Goal: Information Seeking & Learning: Learn about a topic

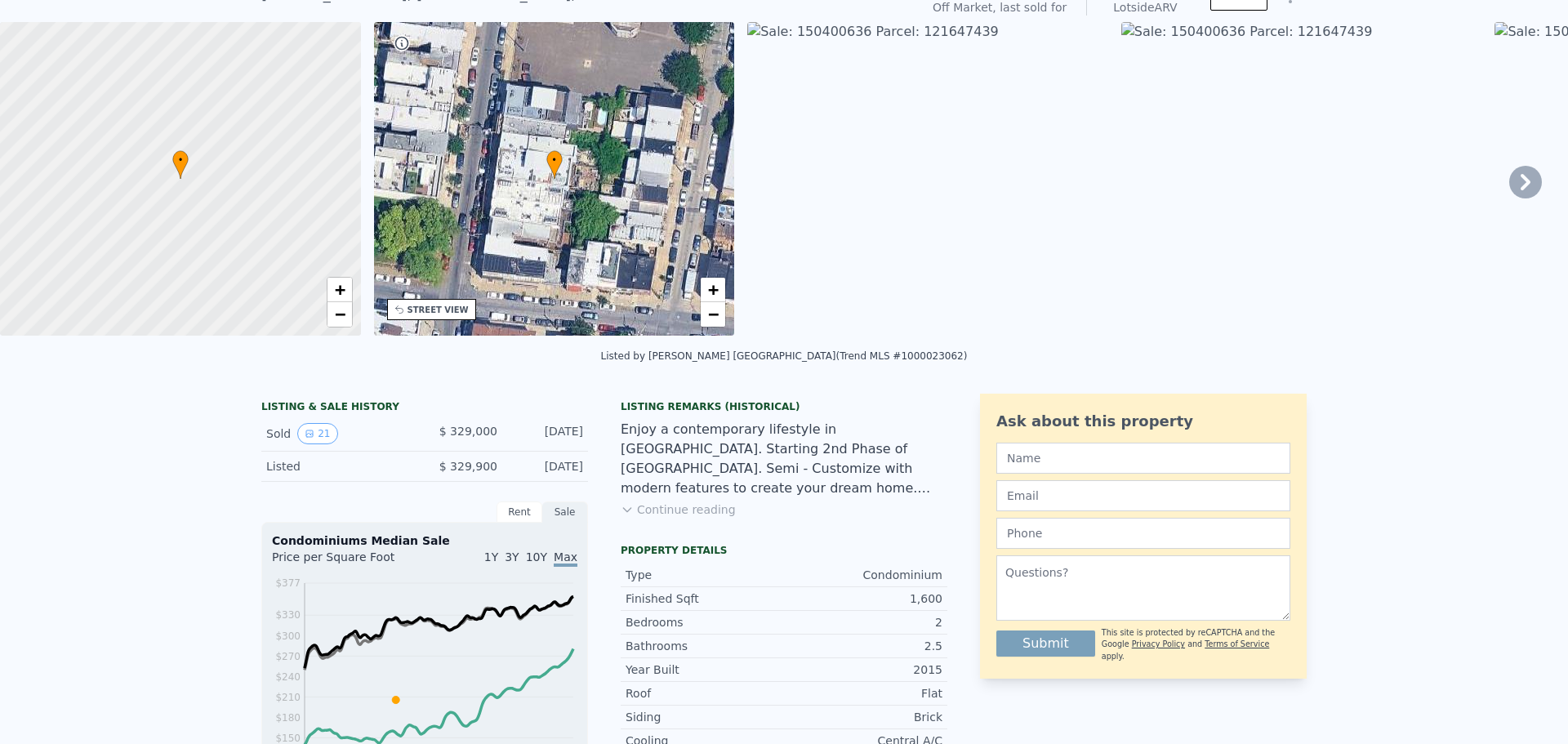
scroll to position [5, 0]
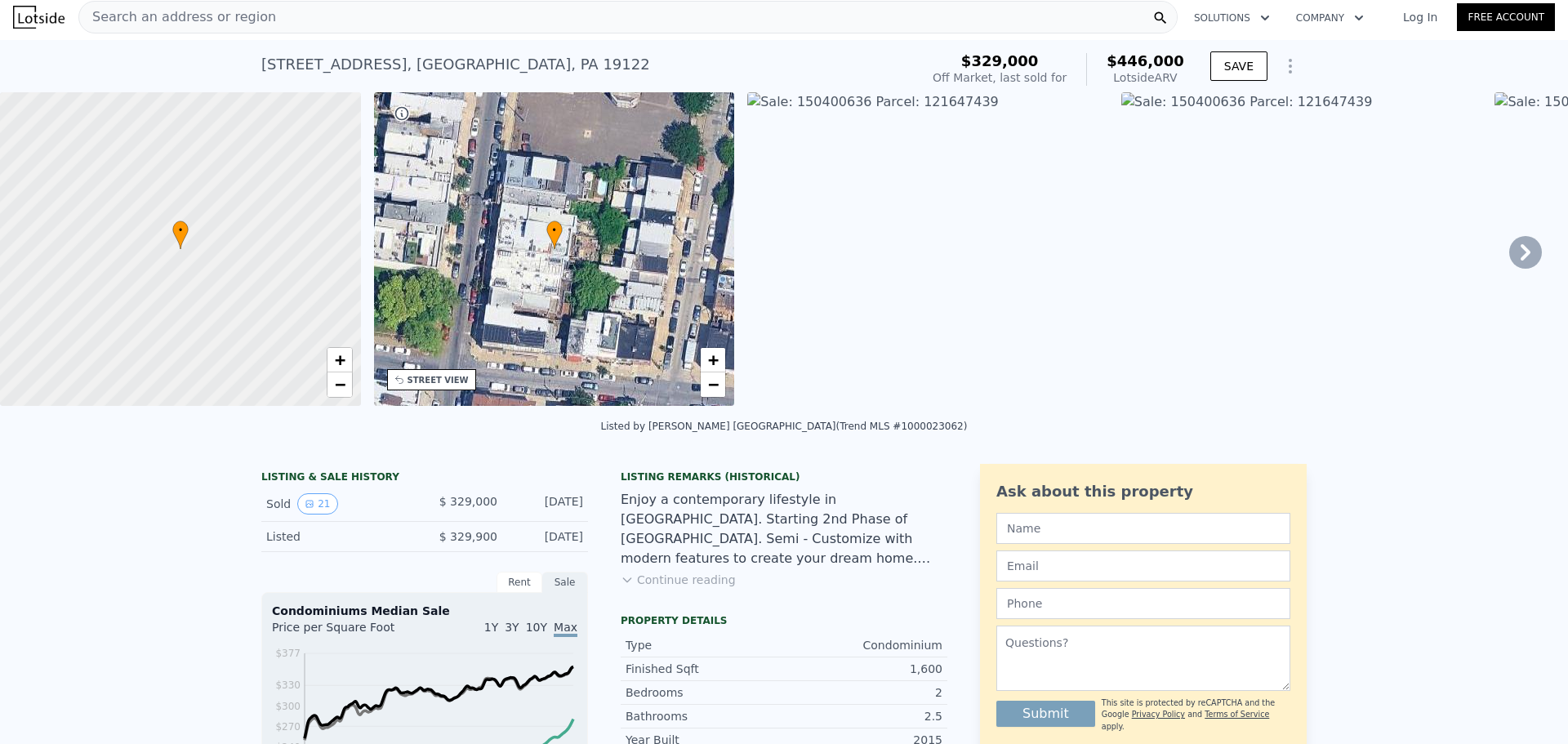
click at [285, 16] on div "Search an address or region" at bounding box center [628, 17] width 1099 height 33
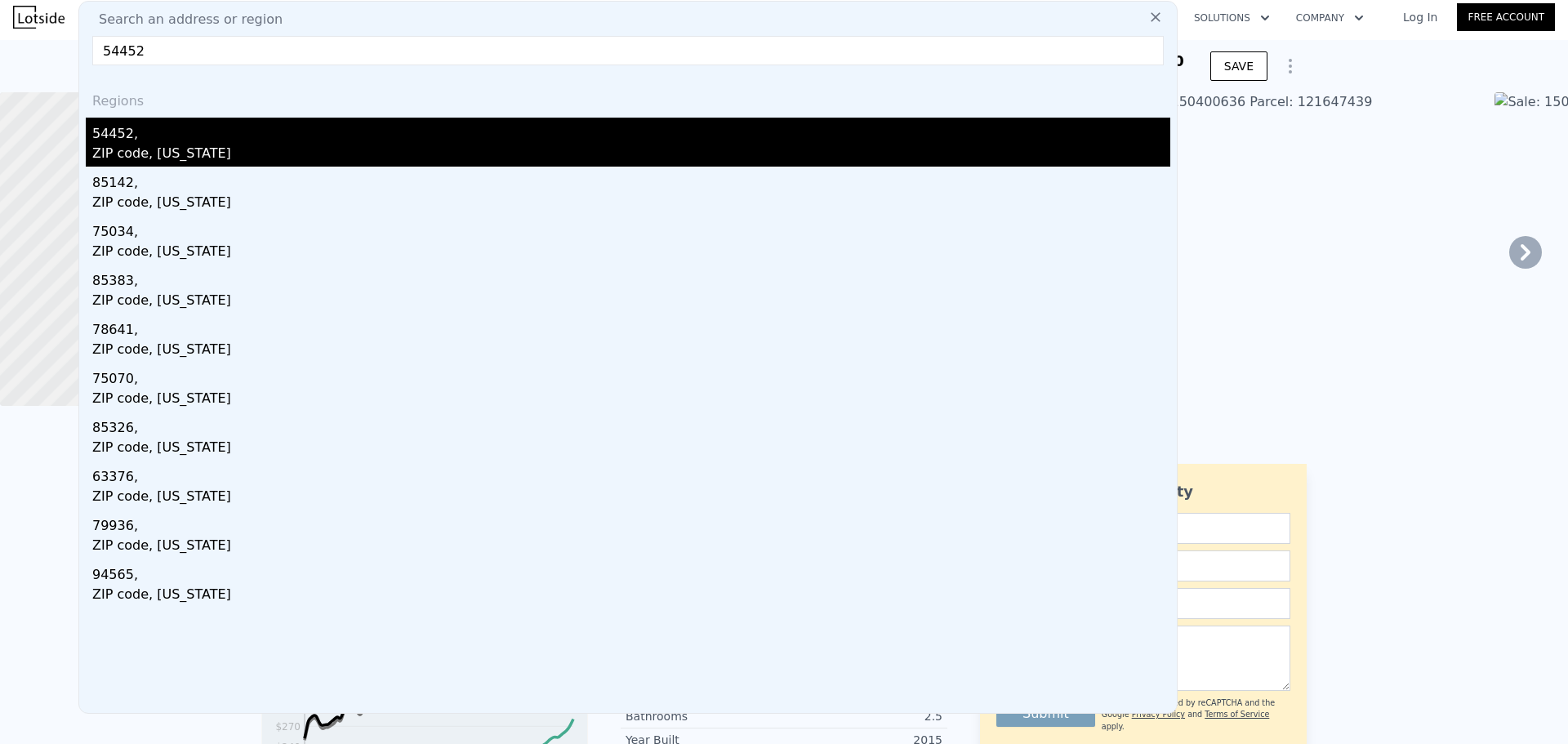
type input "54452"
click at [160, 146] on div "ZIP code, Wisconsin" at bounding box center [631, 154] width 1077 height 23
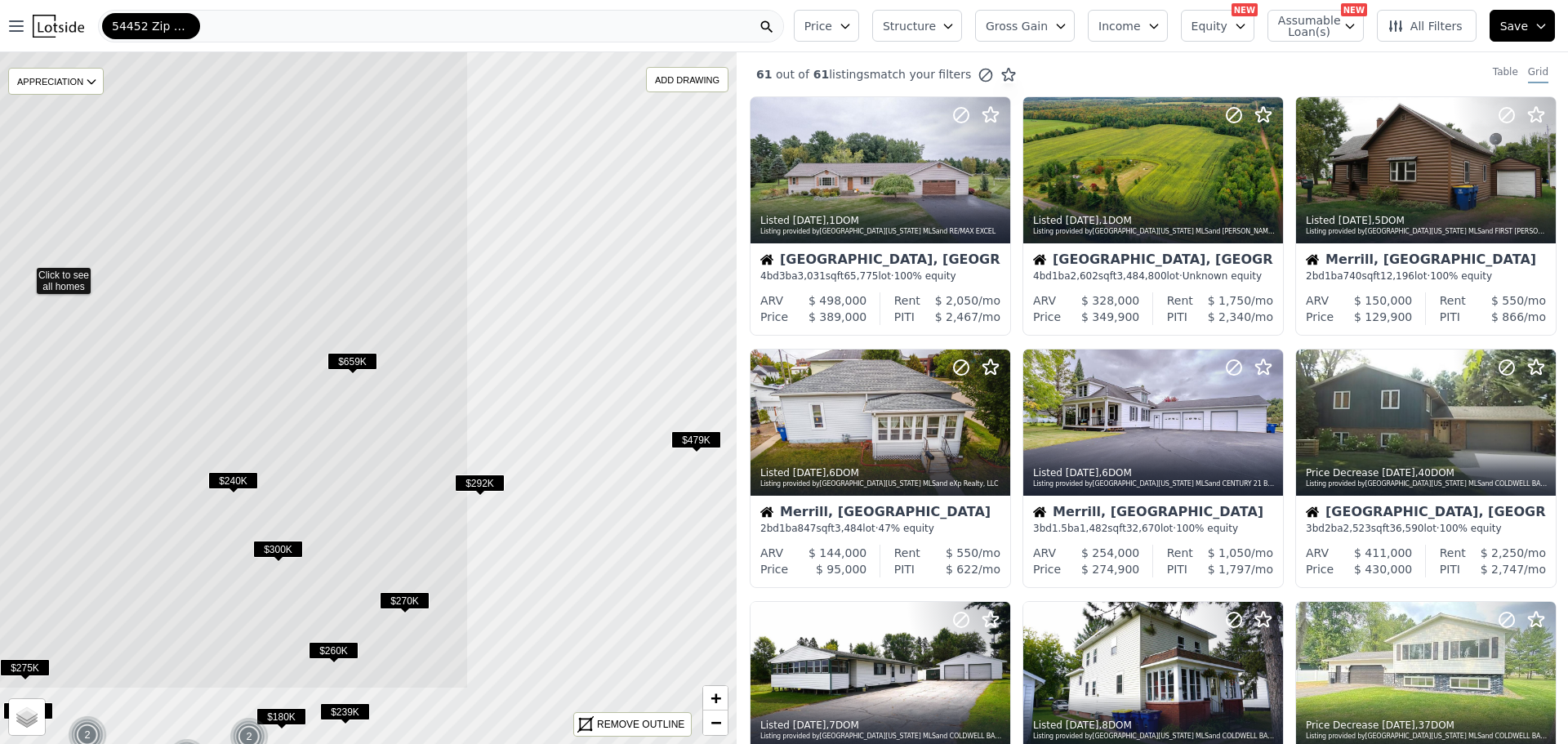
drag, startPoint x: 501, startPoint y: 423, endPoint x: 148, endPoint y: 283, distance: 379.7
click at [148, 283] on icon at bounding box center [25, 273] width 887 height 833
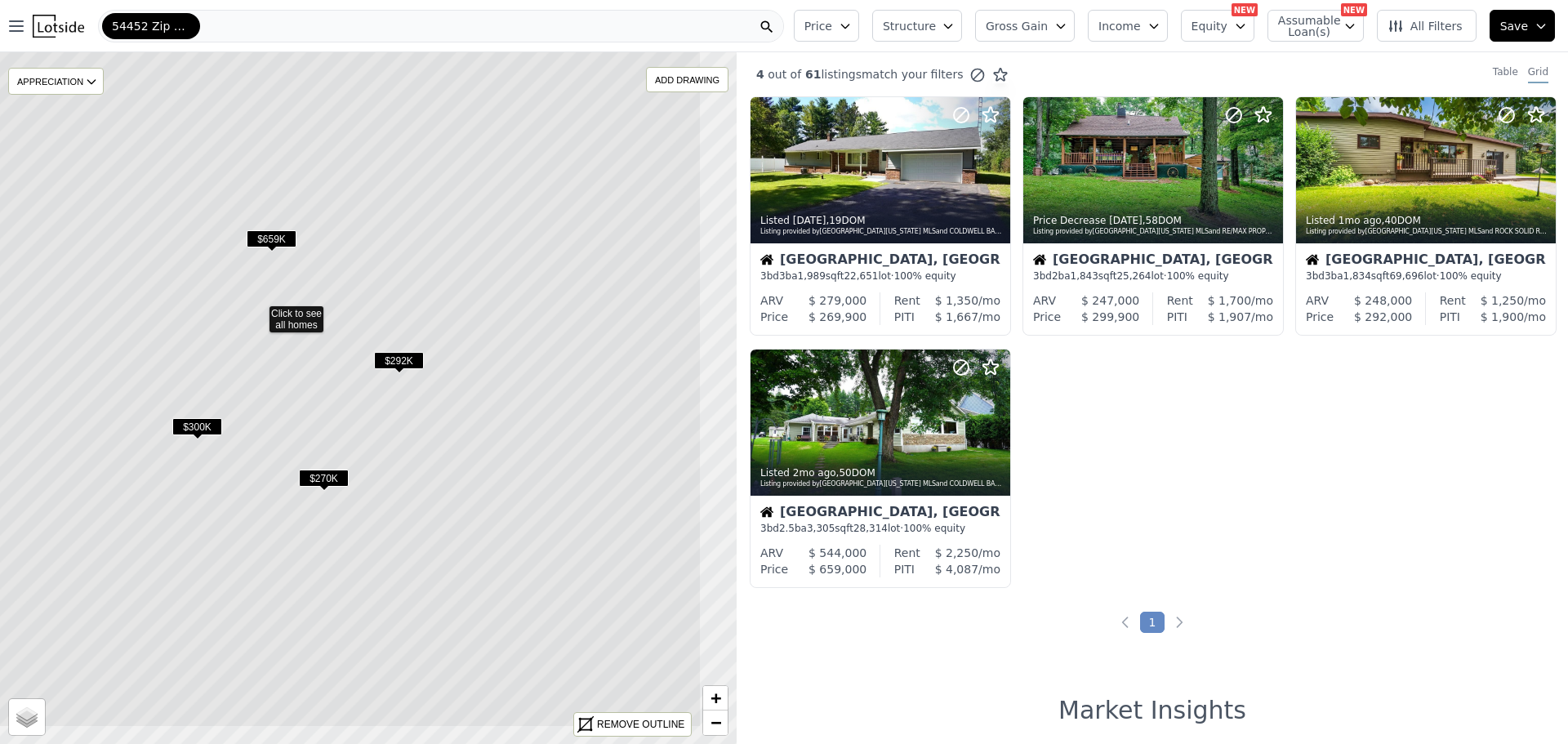
drag, startPoint x: 602, startPoint y: 528, endPoint x: 459, endPoint y: 370, distance: 213.1
click at [459, 370] on icon at bounding box center [258, 311] width 887 height 833
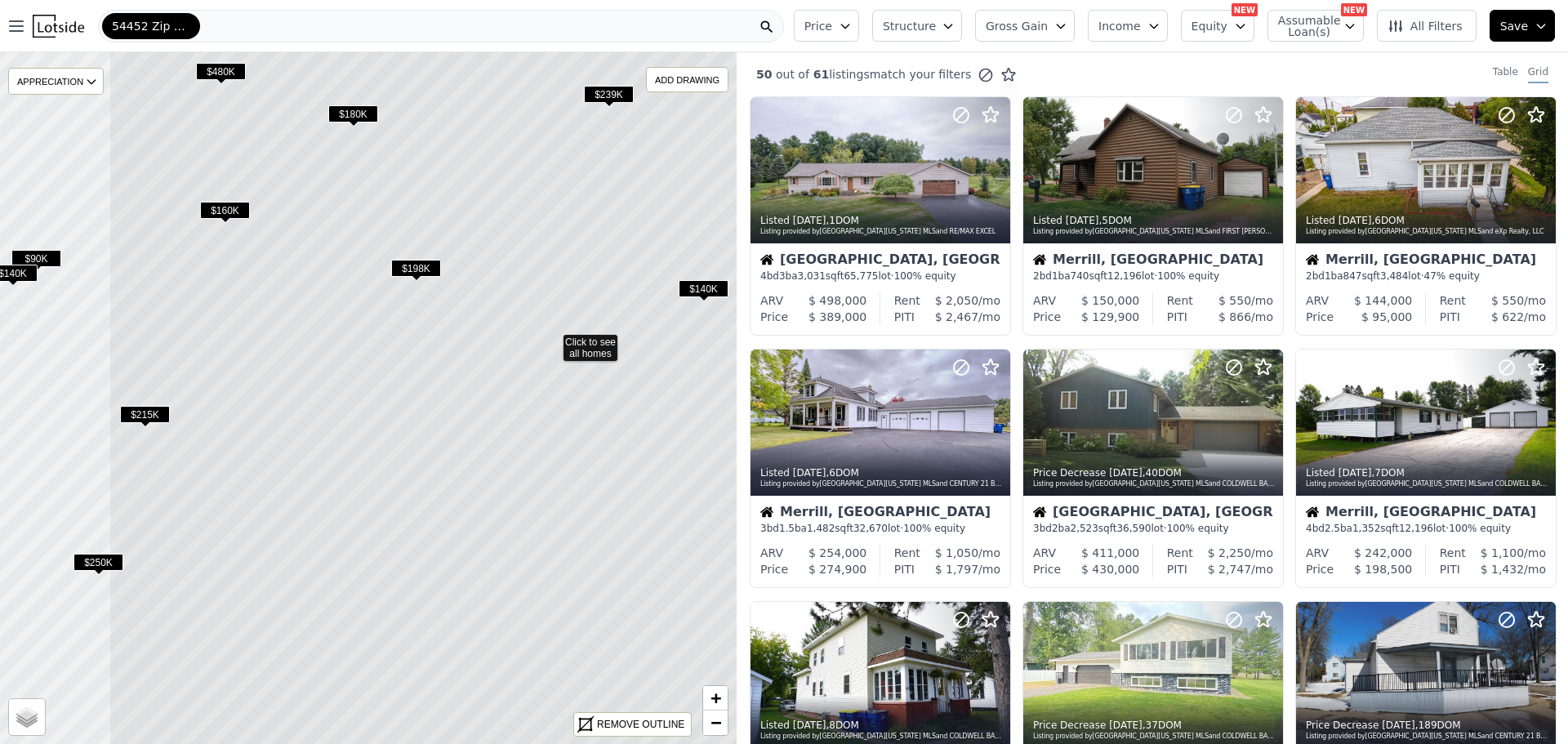
drag, startPoint x: 272, startPoint y: 508, endPoint x: 455, endPoint y: 443, distance: 194.2
click at [463, 442] on icon at bounding box center [552, 340] width 887 height 833
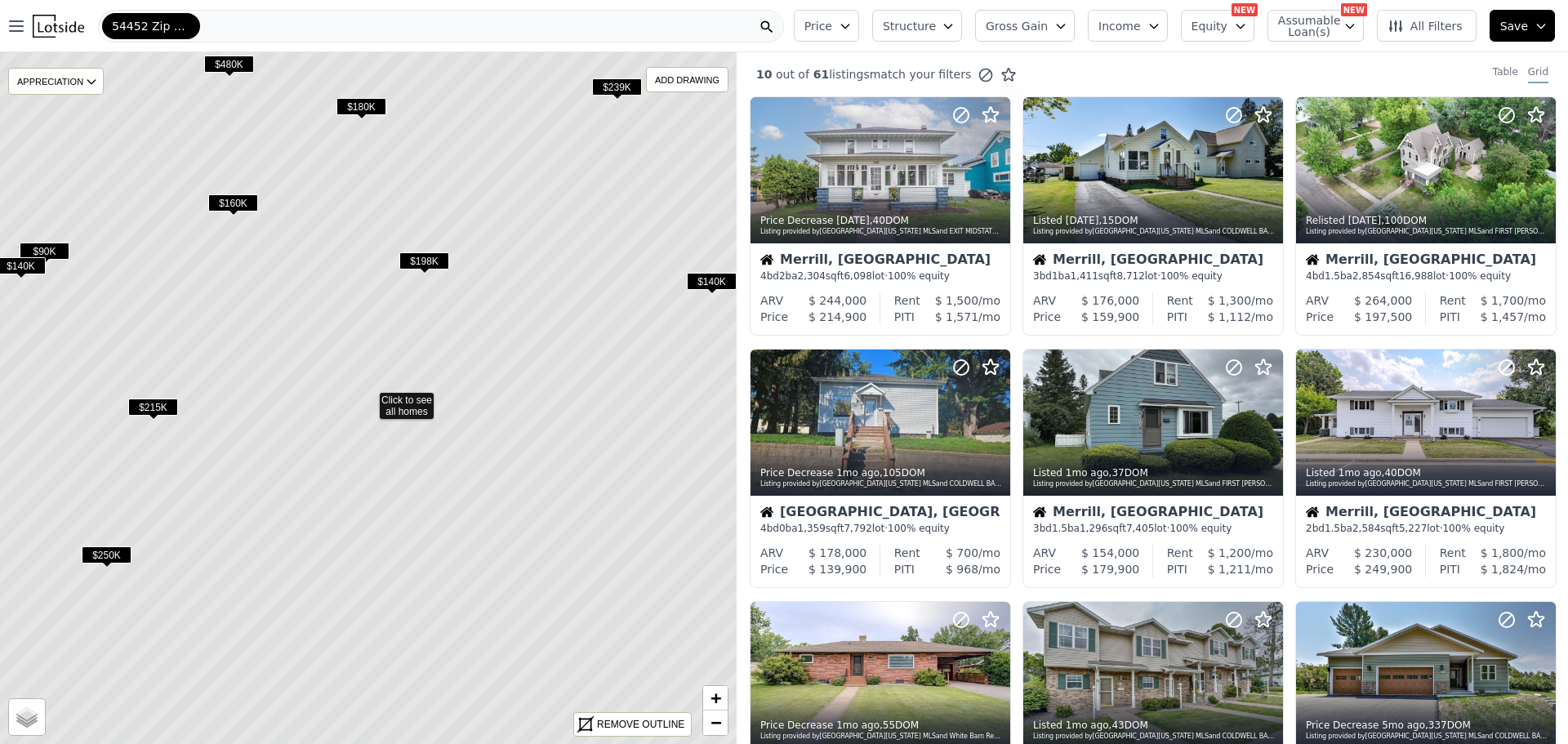
click at [421, 261] on span "$198K" at bounding box center [423, 261] width 50 height 17
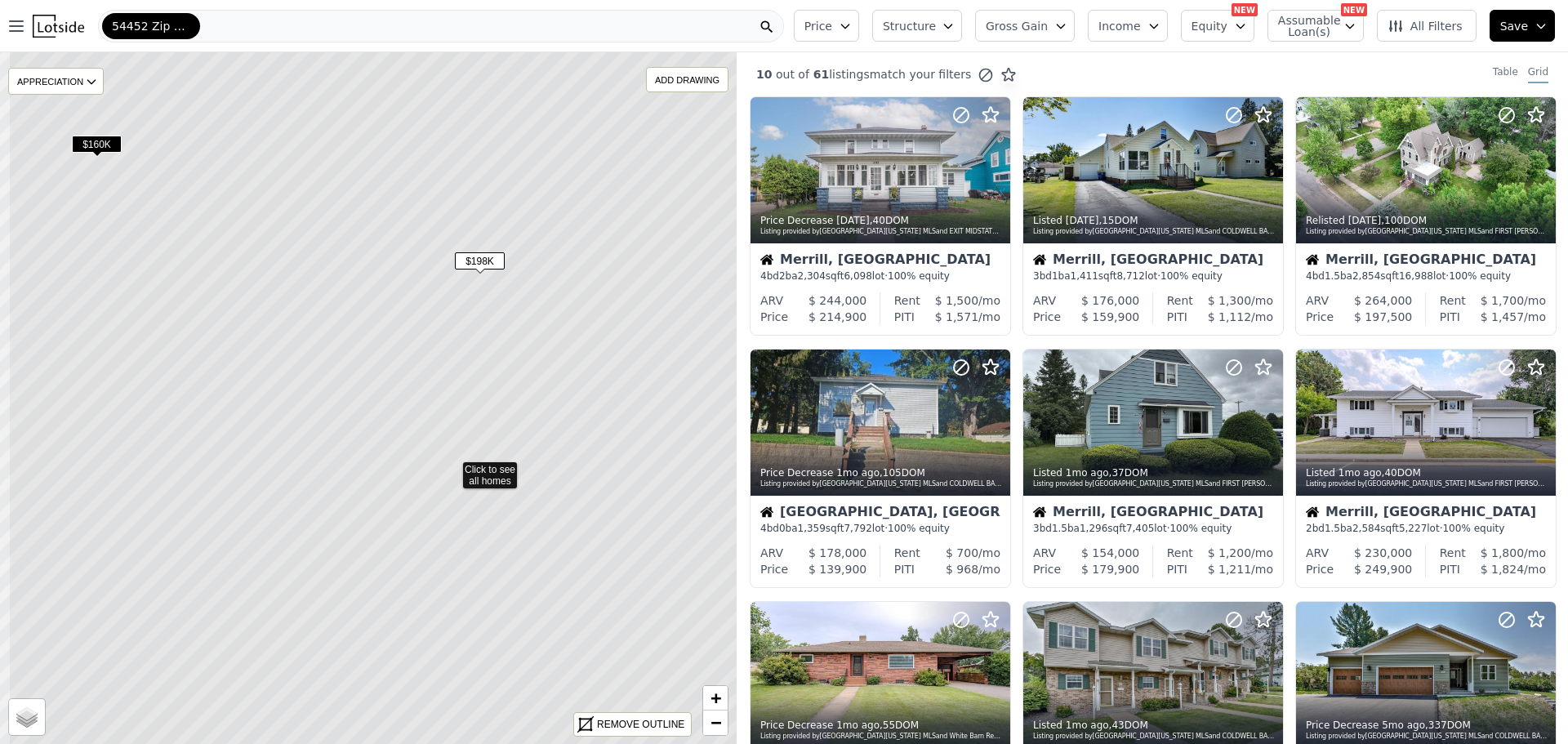
drag, startPoint x: 341, startPoint y: 247, endPoint x: 457, endPoint y: 340, distance: 148.7
click at [457, 349] on icon at bounding box center [452, 467] width 887 height 833
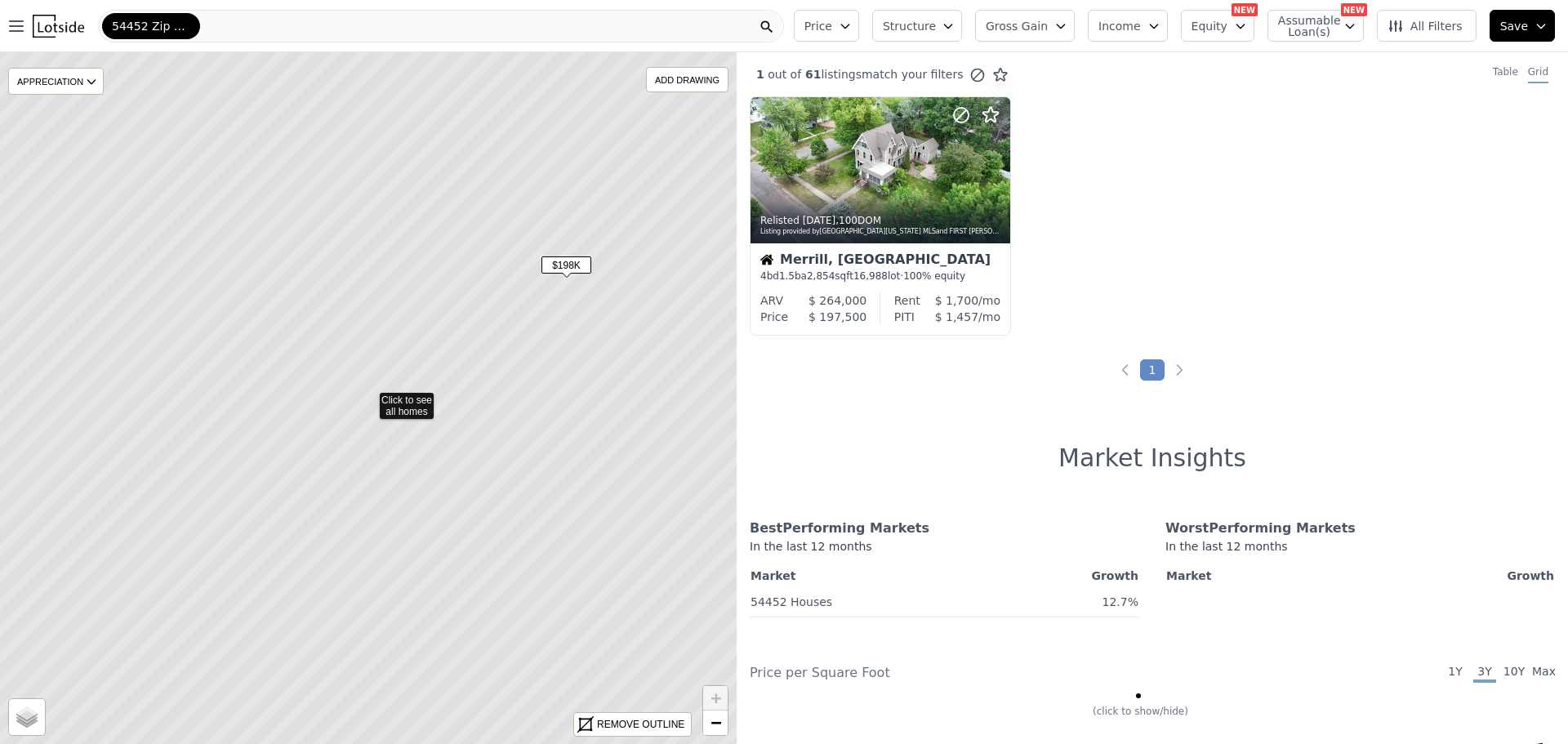
click at [569, 290] on icon at bounding box center [368, 397] width 887 height 833
click at [875, 182] on div at bounding box center [880, 170] width 260 height 146
click at [1246, 28] on icon "button" at bounding box center [1240, 26] width 13 height 13
click at [1303, 28] on span "Assumable Loan(s)" at bounding box center [1305, 25] width 53 height 23
click at [1424, 28] on span "All Filters" at bounding box center [1424, 26] width 75 height 16
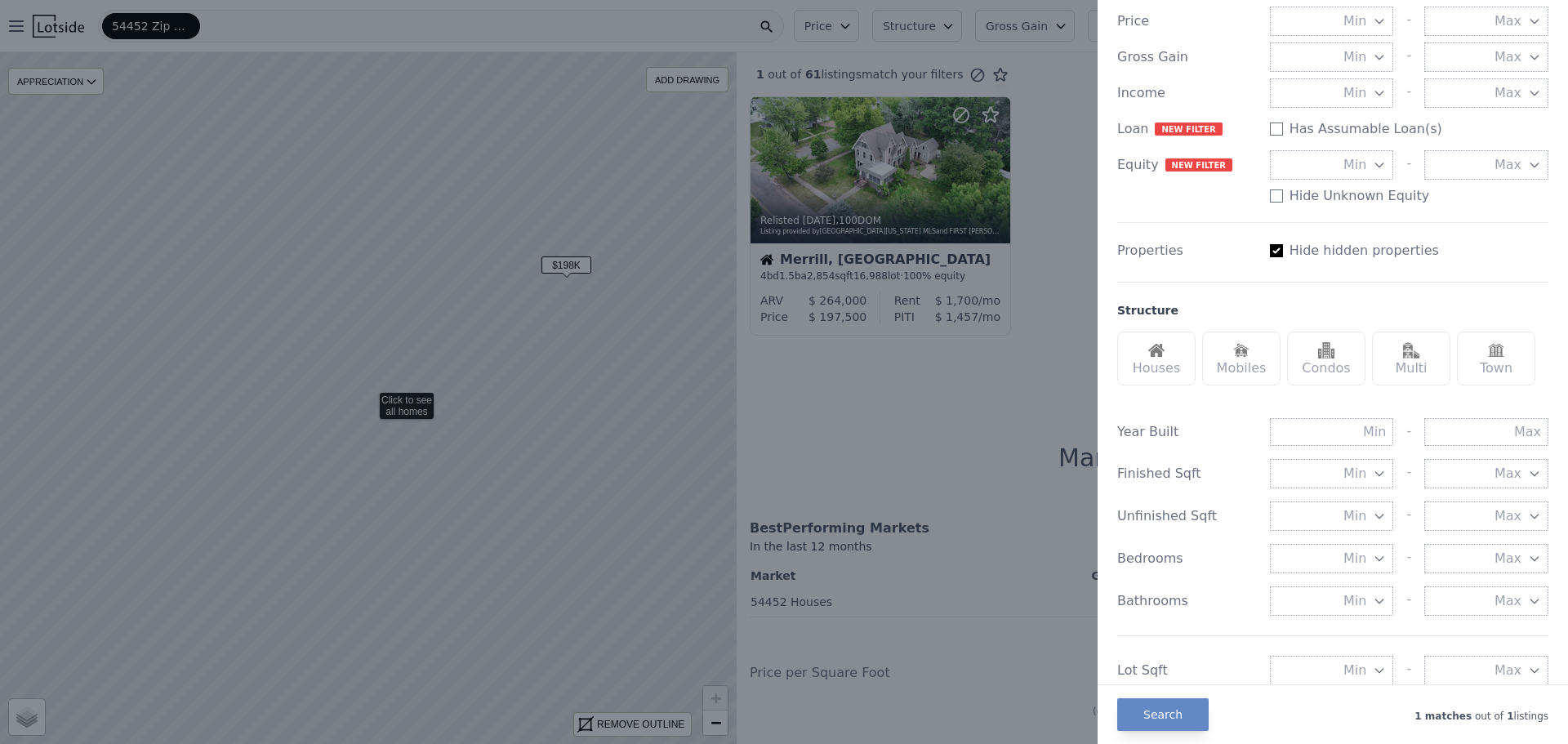
scroll to position [12, 0]
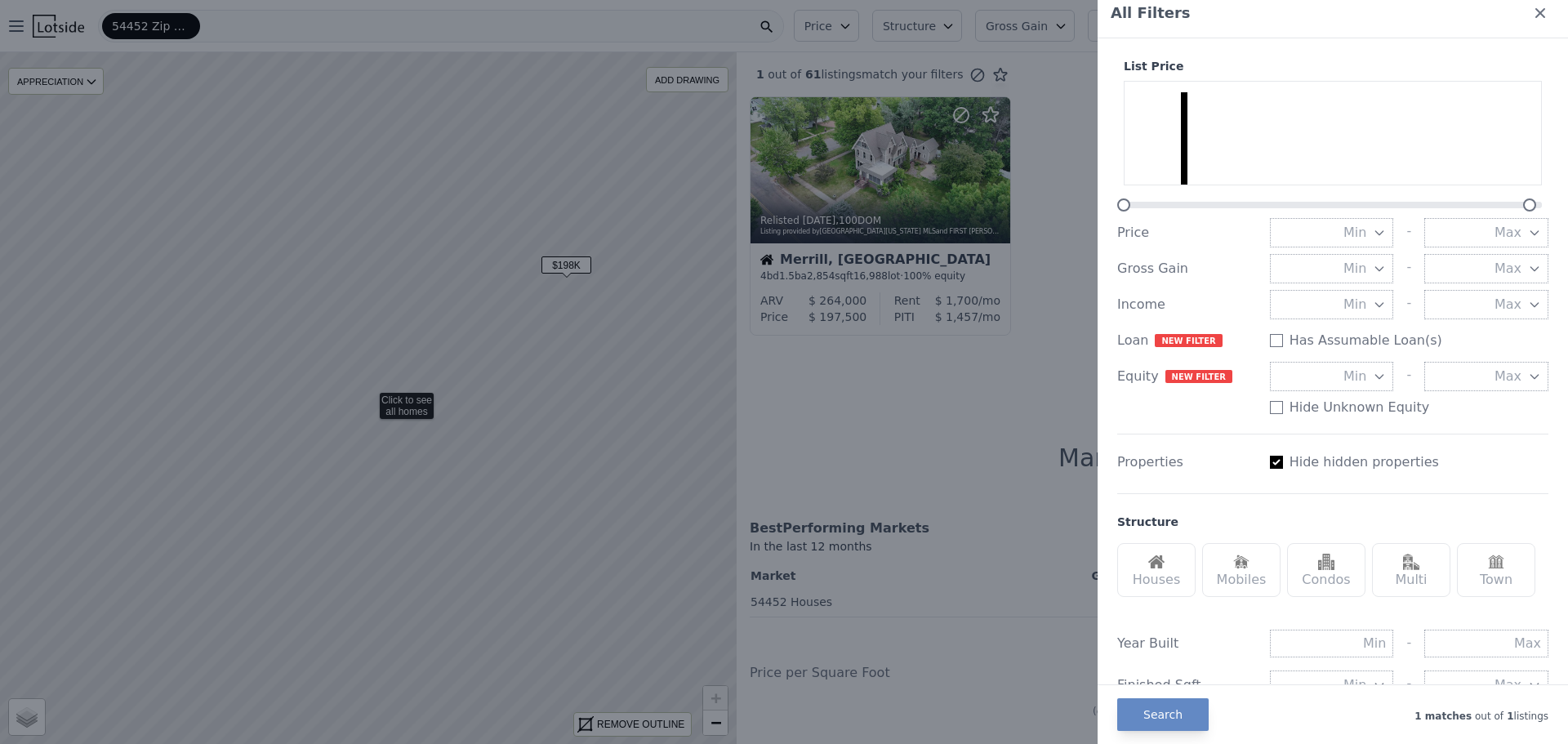
click at [1275, 461] on input "Has Assumable Loan(s)" at bounding box center [1276, 461] width 13 height 13
checkbox input "false"
click at [1178, 717] on button "Search" at bounding box center [1162, 714] width 92 height 33
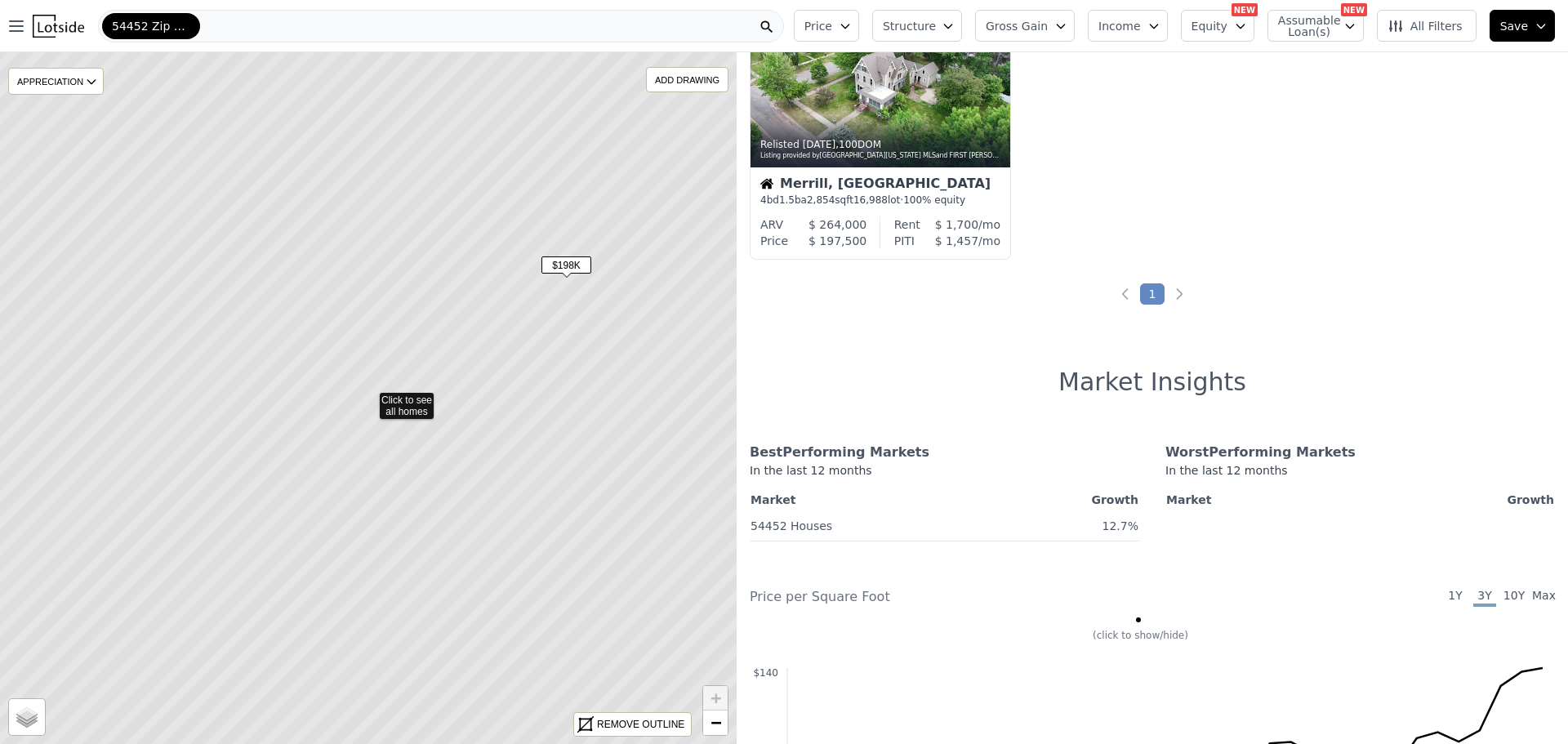
scroll to position [0, 0]
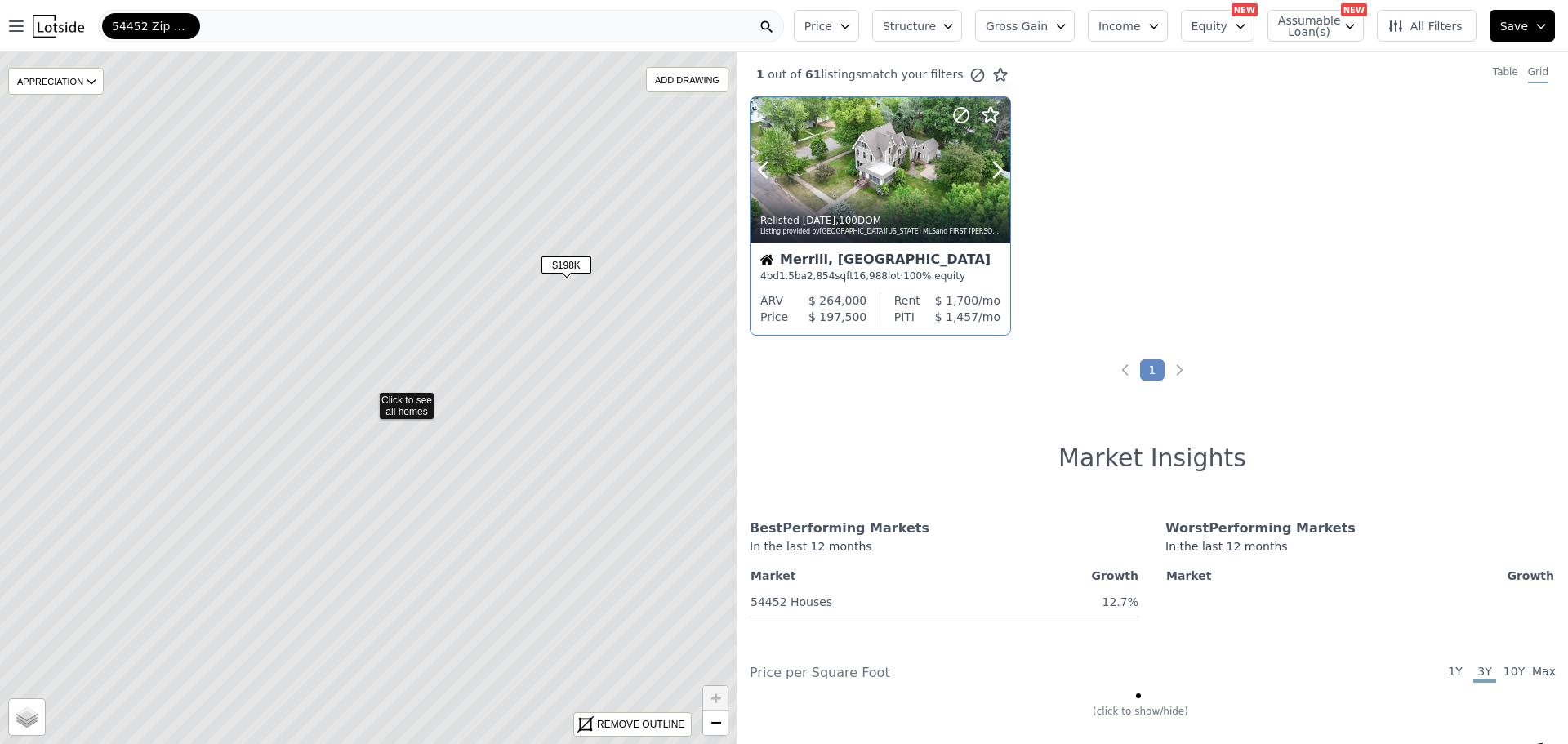
click at [897, 171] on div at bounding box center [880, 170] width 260 height 146
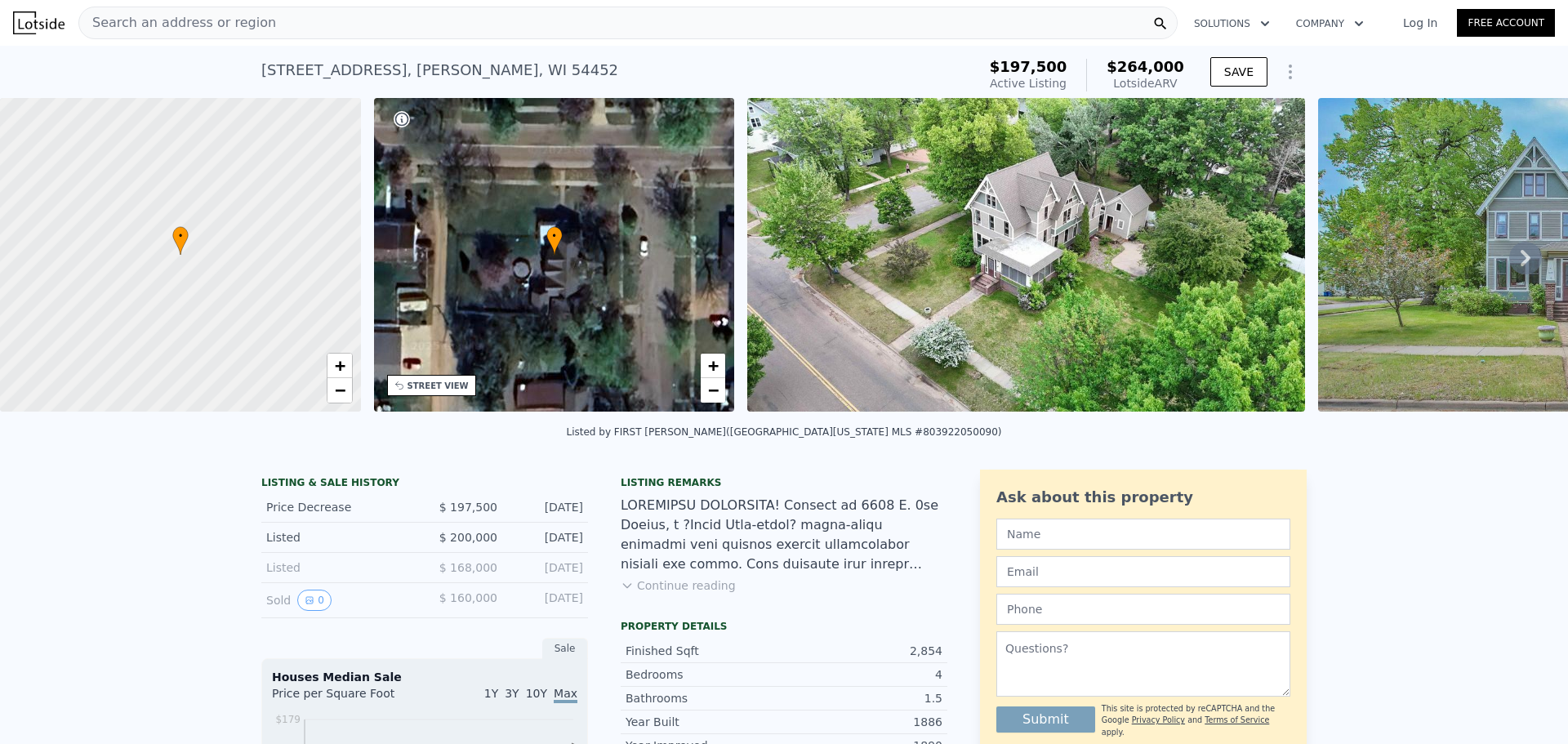
click at [1510, 263] on icon at bounding box center [1525, 258] width 33 height 33
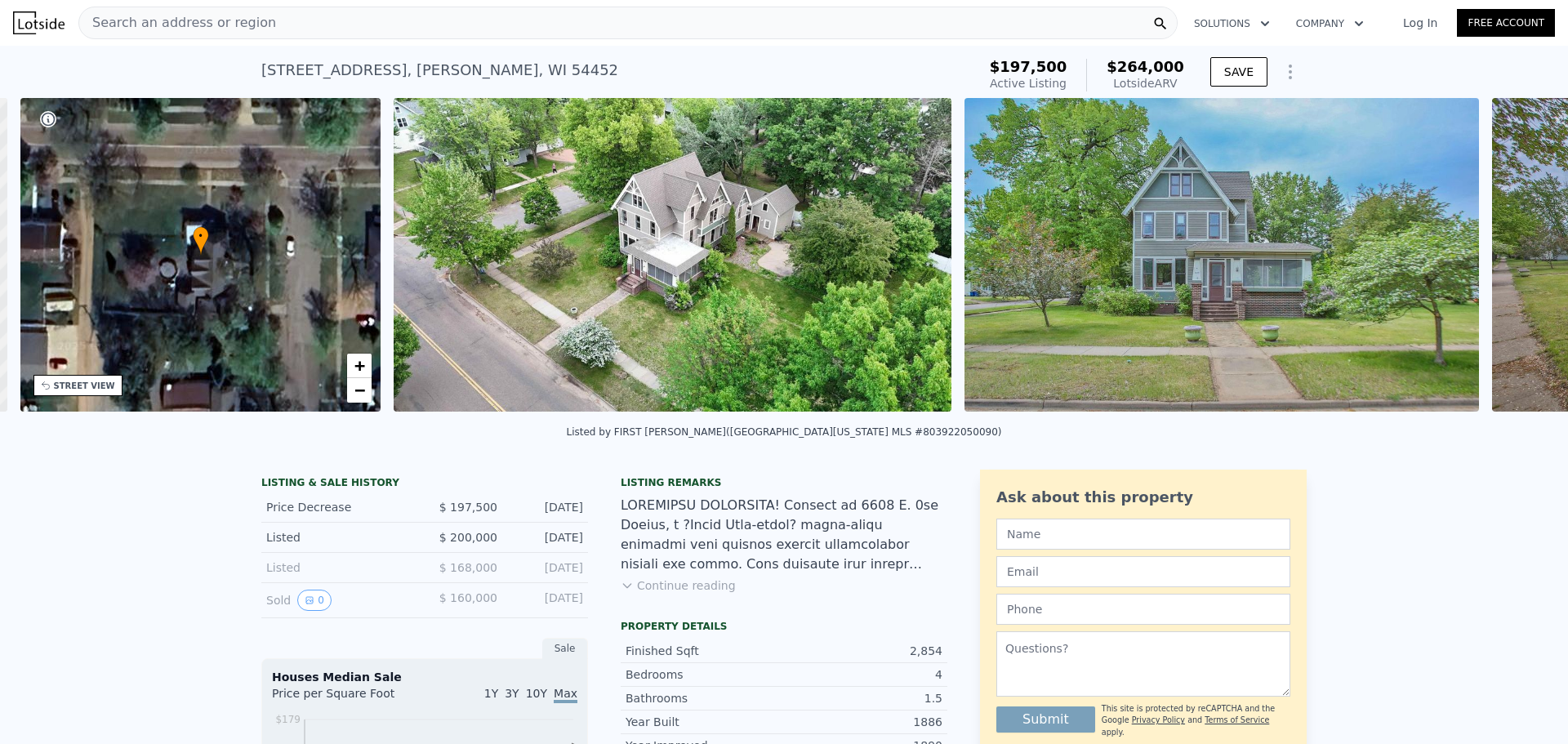
click at [1510, 263] on div "• + − • + − STREET VIEW Loading... SATELLITE VIEW" at bounding box center [784, 257] width 1568 height 319
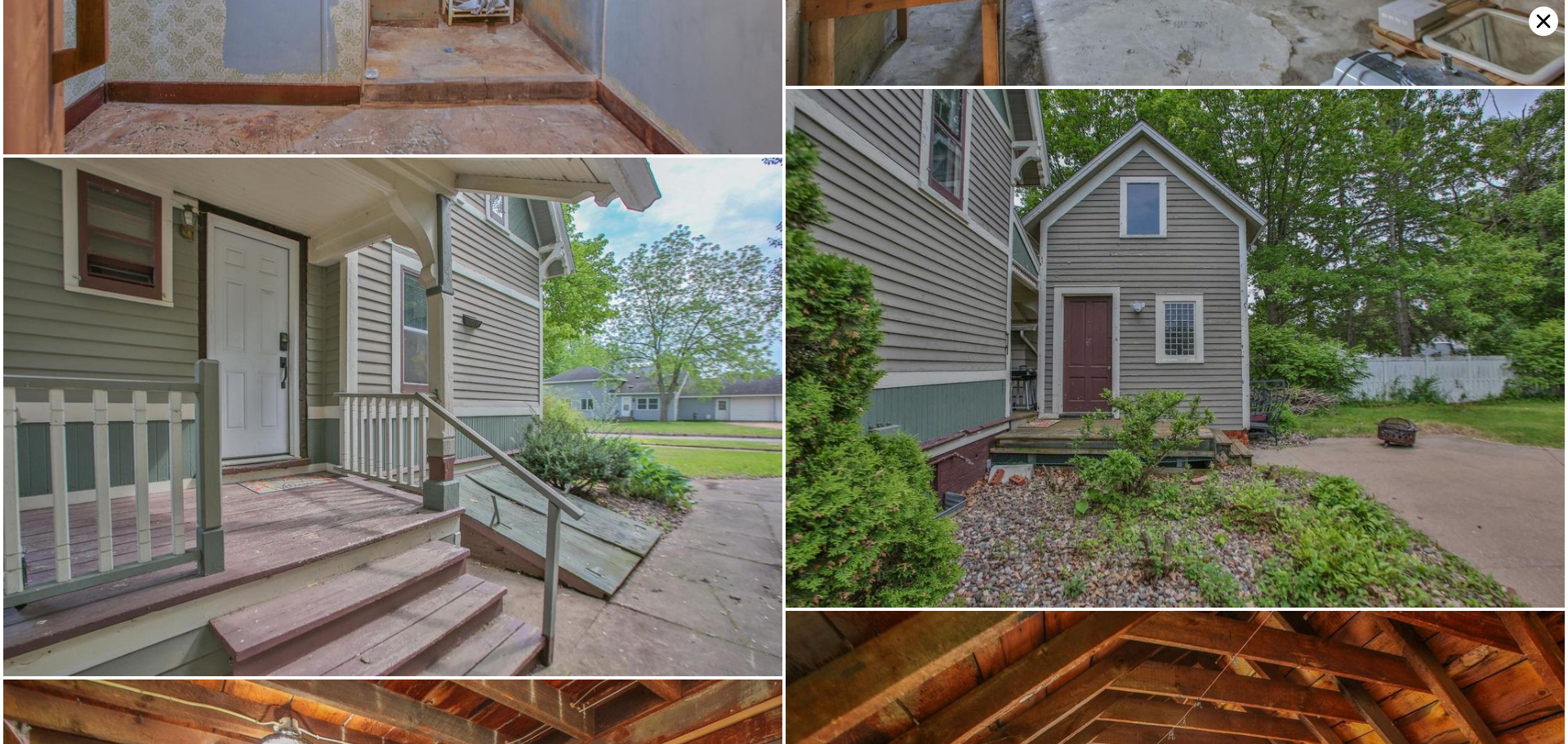
scroll to position [12706, 0]
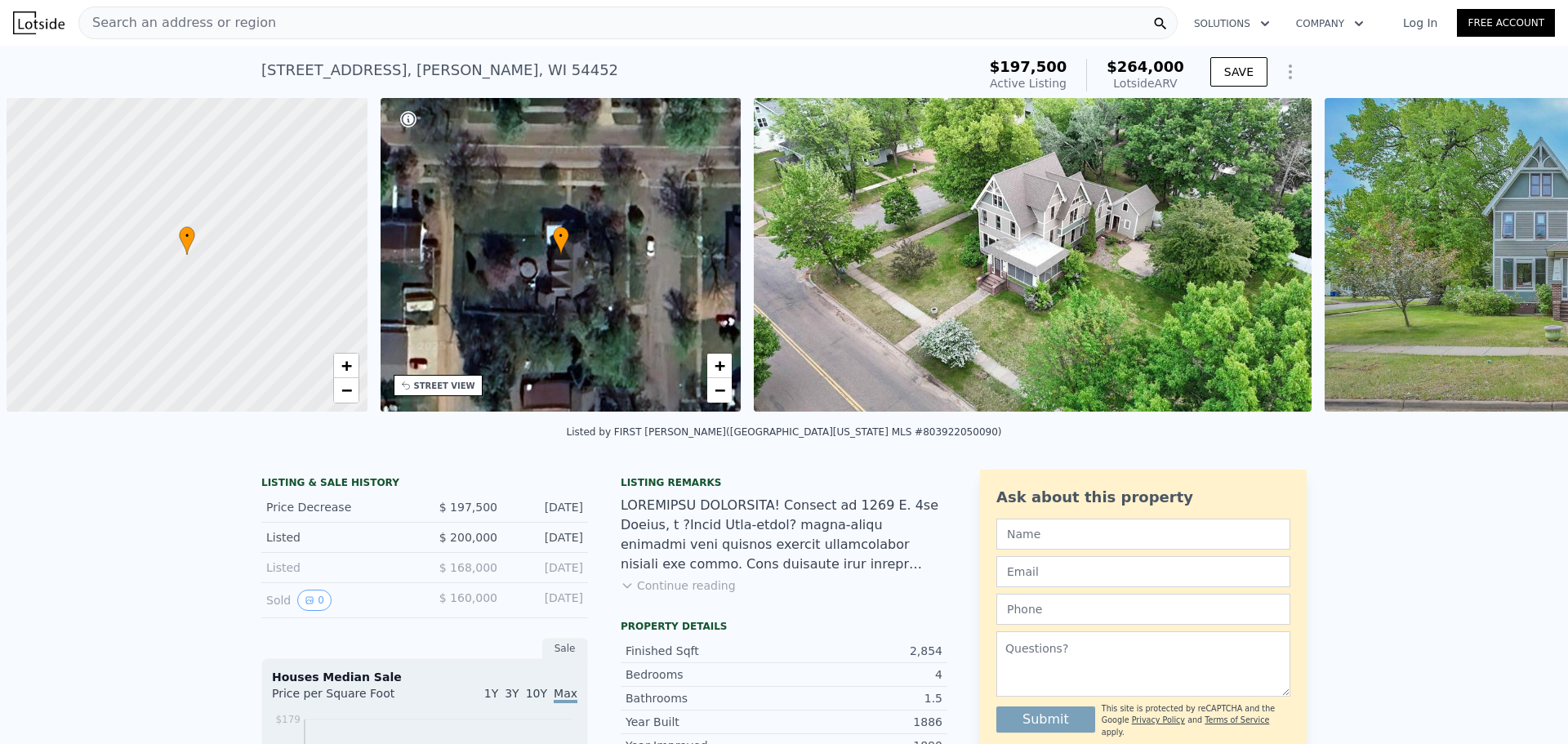
scroll to position [0, 6]
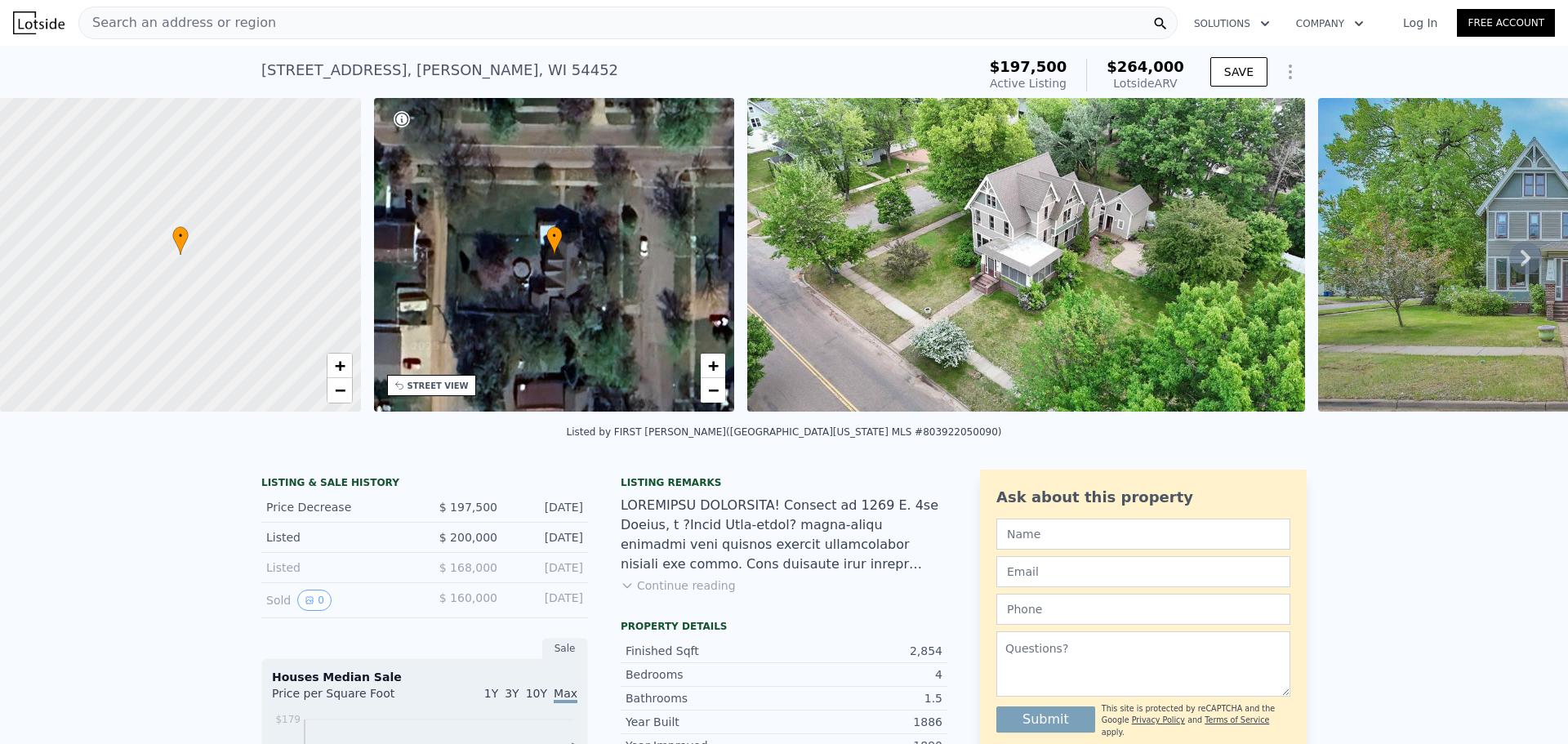
click at [1282, 78] on icon "Show Options" at bounding box center [1290, 72] width 20 height 20
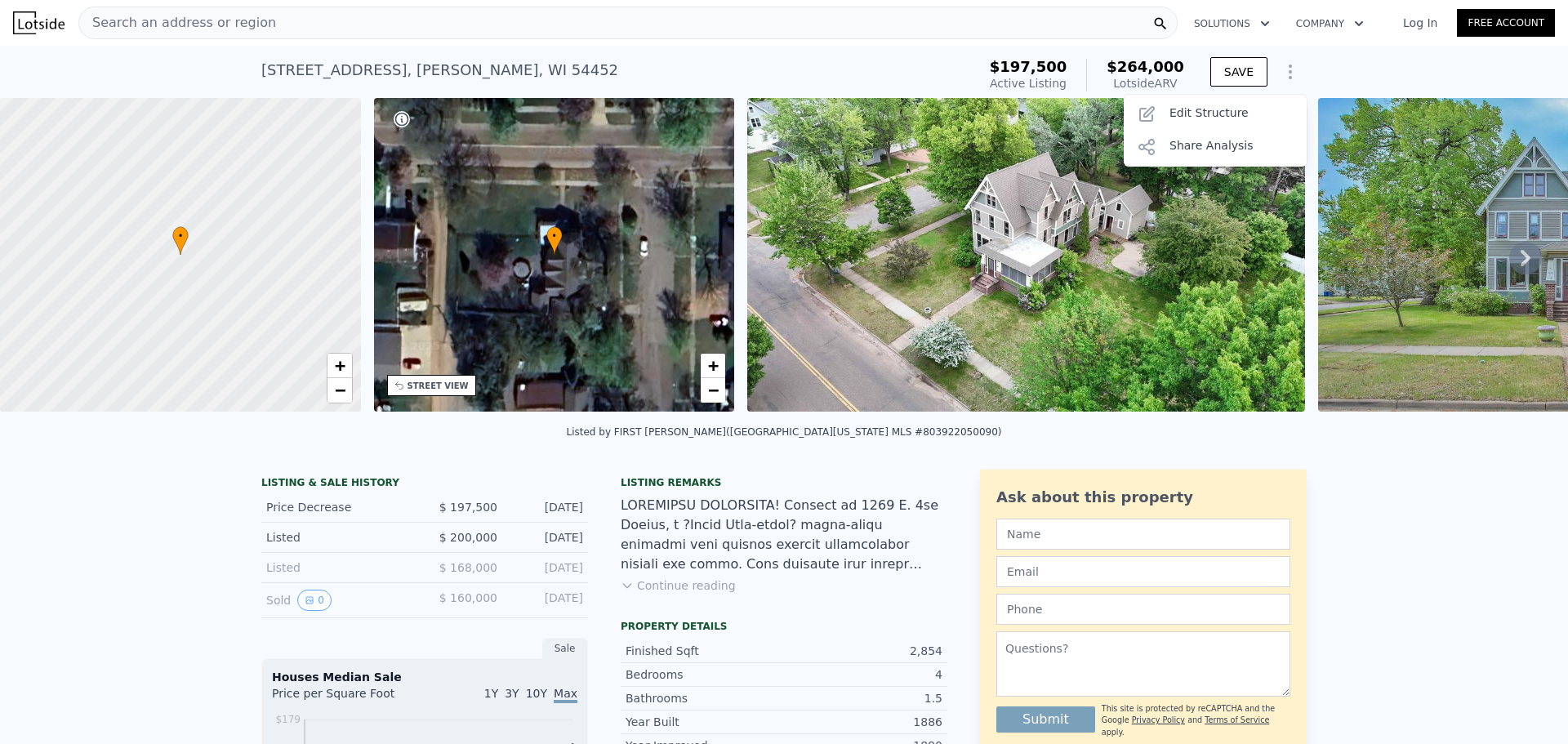
click at [1359, 79] on div "1311 E 6th St , Merrill , WI 54452 Active at $197,500 (~ARV $264k ) $197,500 Ac…" at bounding box center [784, 72] width 1568 height 53
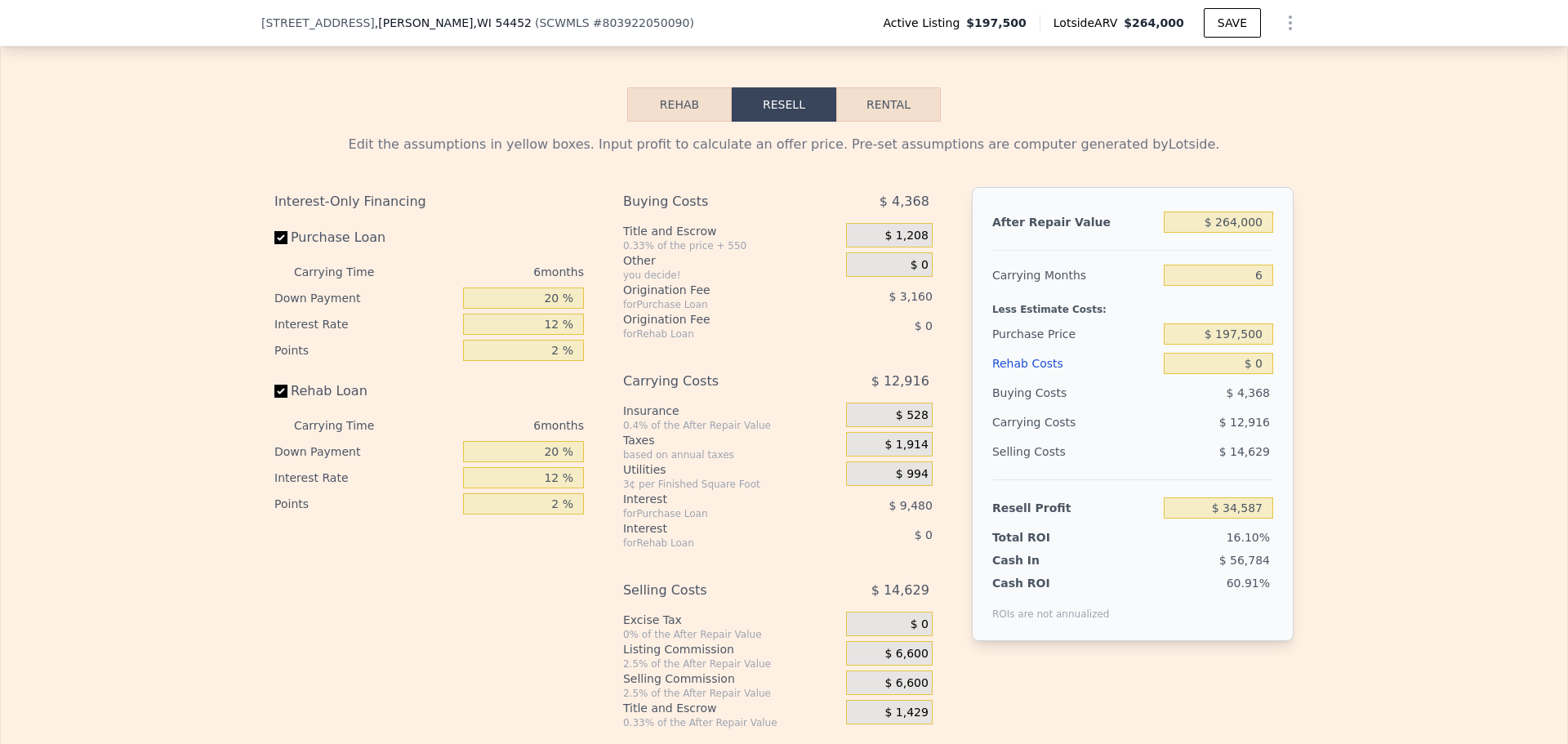
scroll to position [2362, 0]
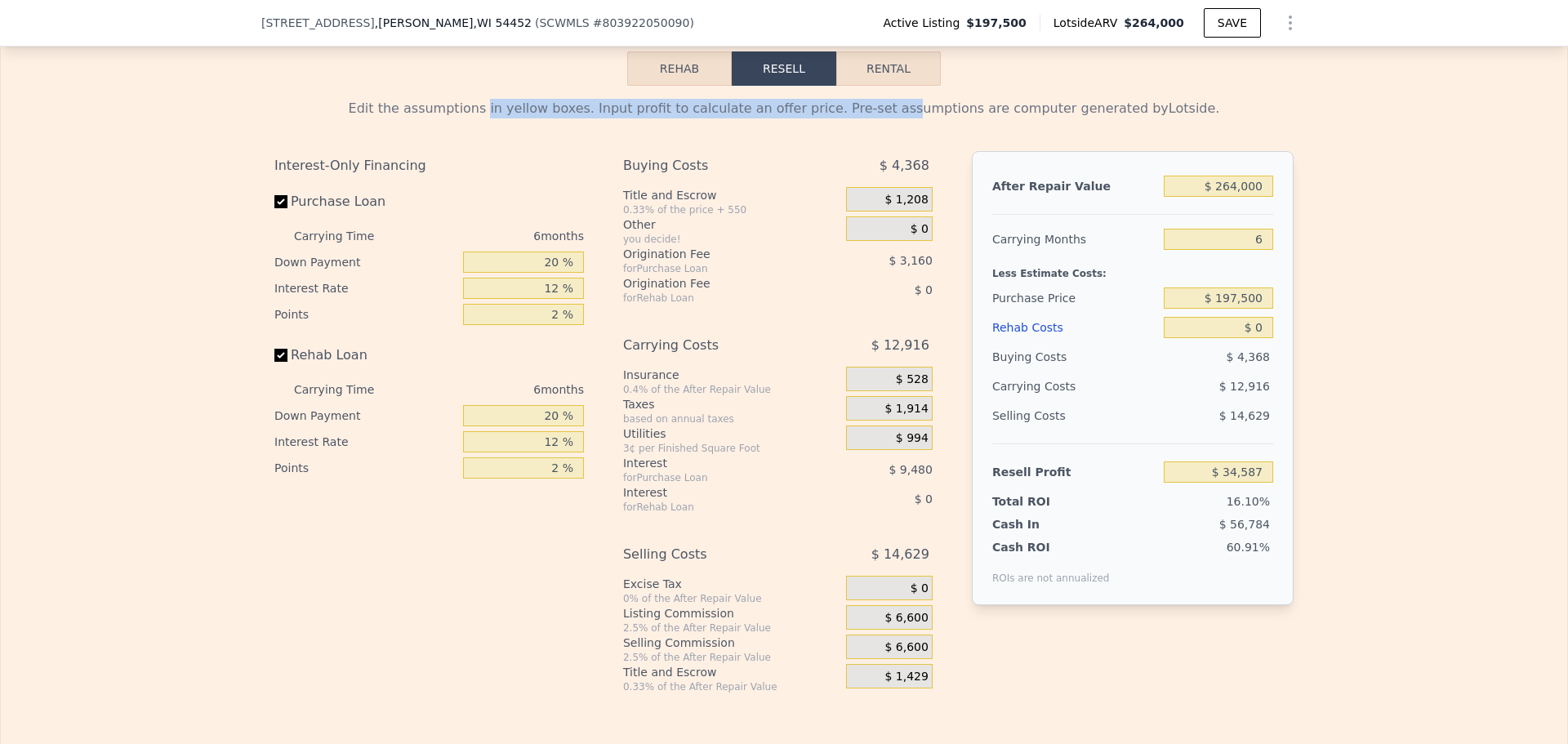
drag, startPoint x: 577, startPoint y: 141, endPoint x: 907, endPoint y: 147, distance: 330.1
click at [907, 147] on div "Edit the assumptions in yellow boxes. Input profit to calculate an offer price.…" at bounding box center [784, 396] width 1019 height 594
click at [988, 118] on div "Edit the assumptions in yellow boxes. Input profit to calculate an offer price.…" at bounding box center [784, 109] width 1019 height 20
drag, startPoint x: 867, startPoint y: 137, endPoint x: 1073, endPoint y: 137, distance: 206.0
click at [1049, 118] on div "Edit the assumptions in yellow boxes. Input profit to calculate an offer price.…" at bounding box center [784, 109] width 1019 height 20
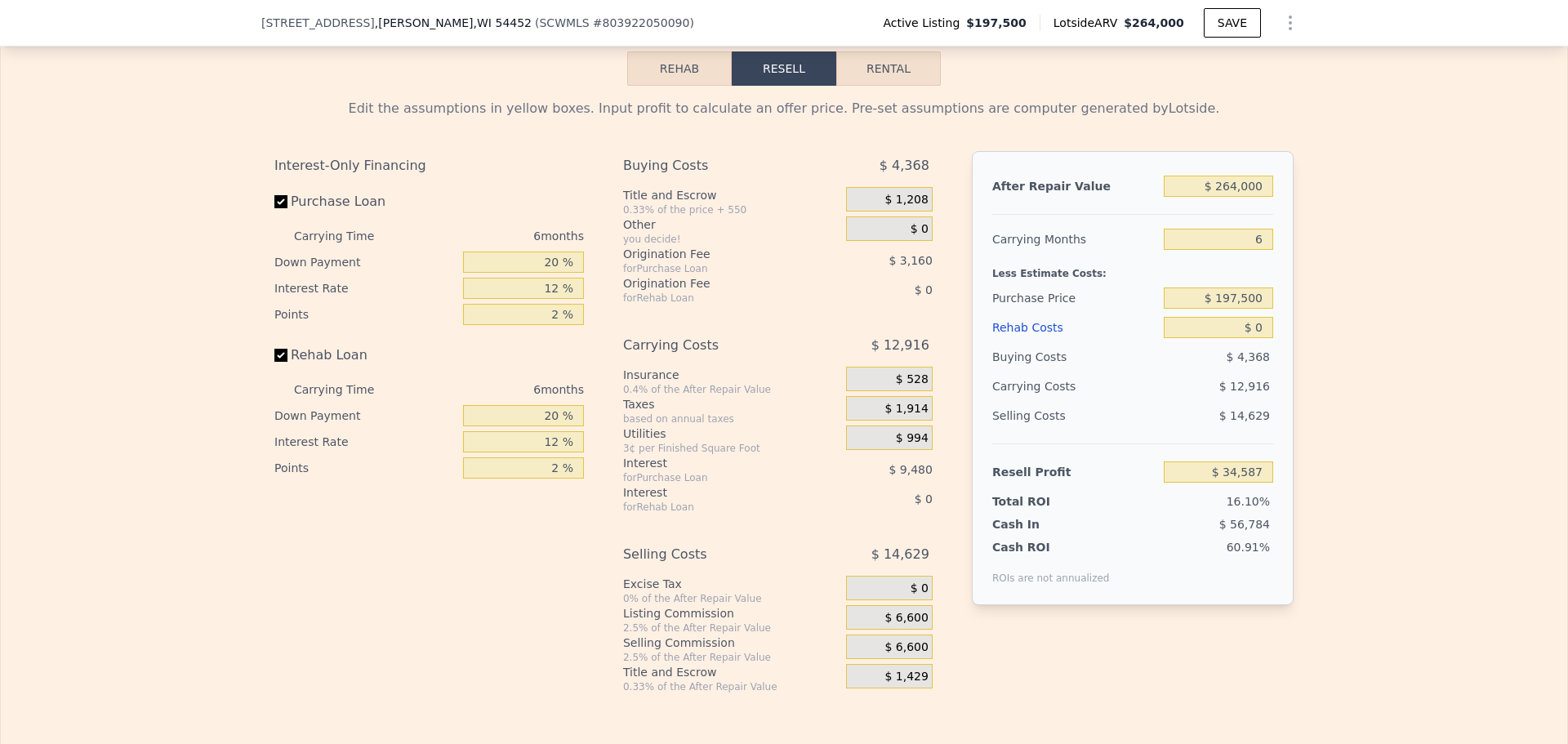
click at [1095, 118] on div "Edit the assumptions in yellow boxes. Input profit to calculate an offer price.…" at bounding box center [784, 109] width 1019 height 20
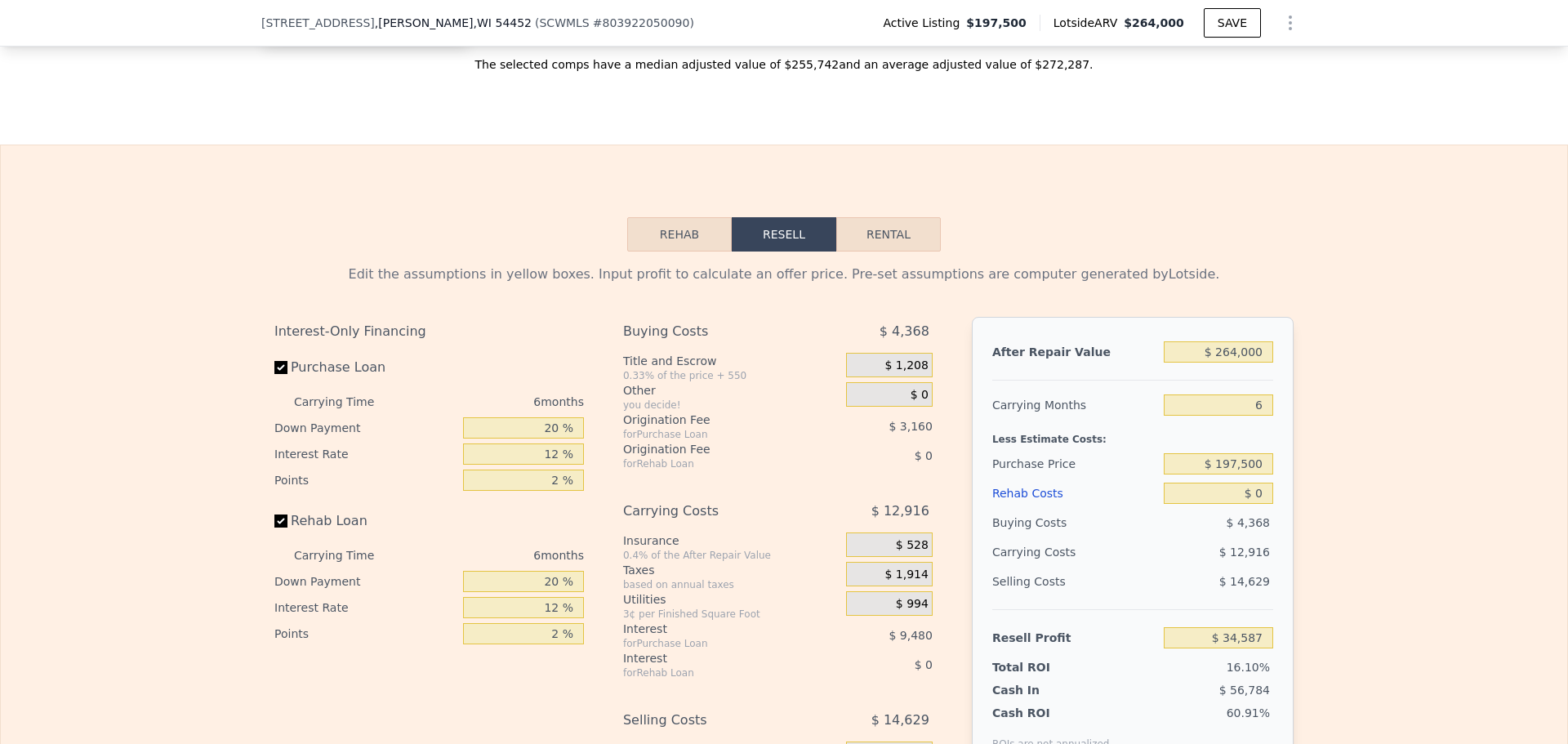
scroll to position [2192, 0]
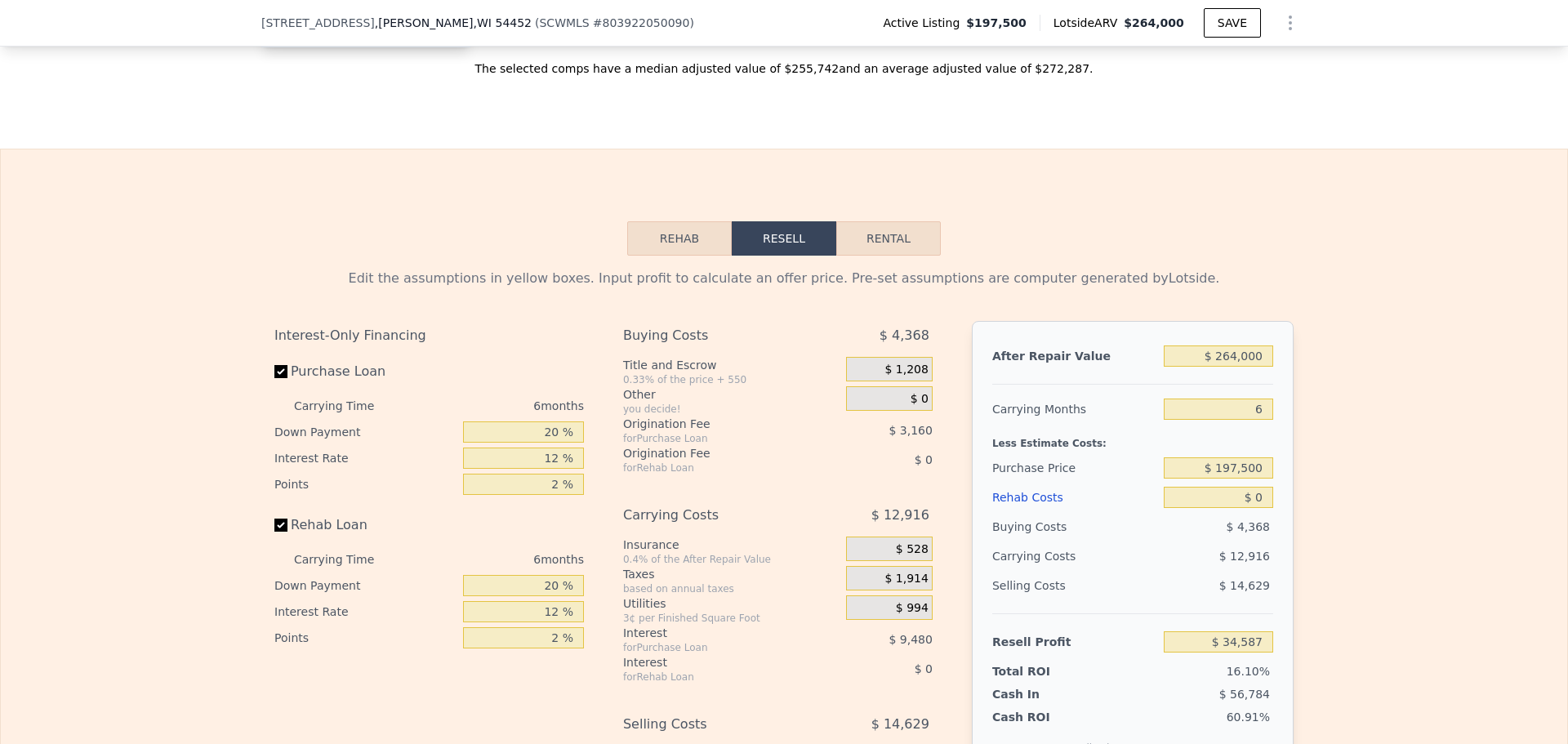
click at [680, 254] on button "Rehab" at bounding box center [679, 239] width 104 height 35
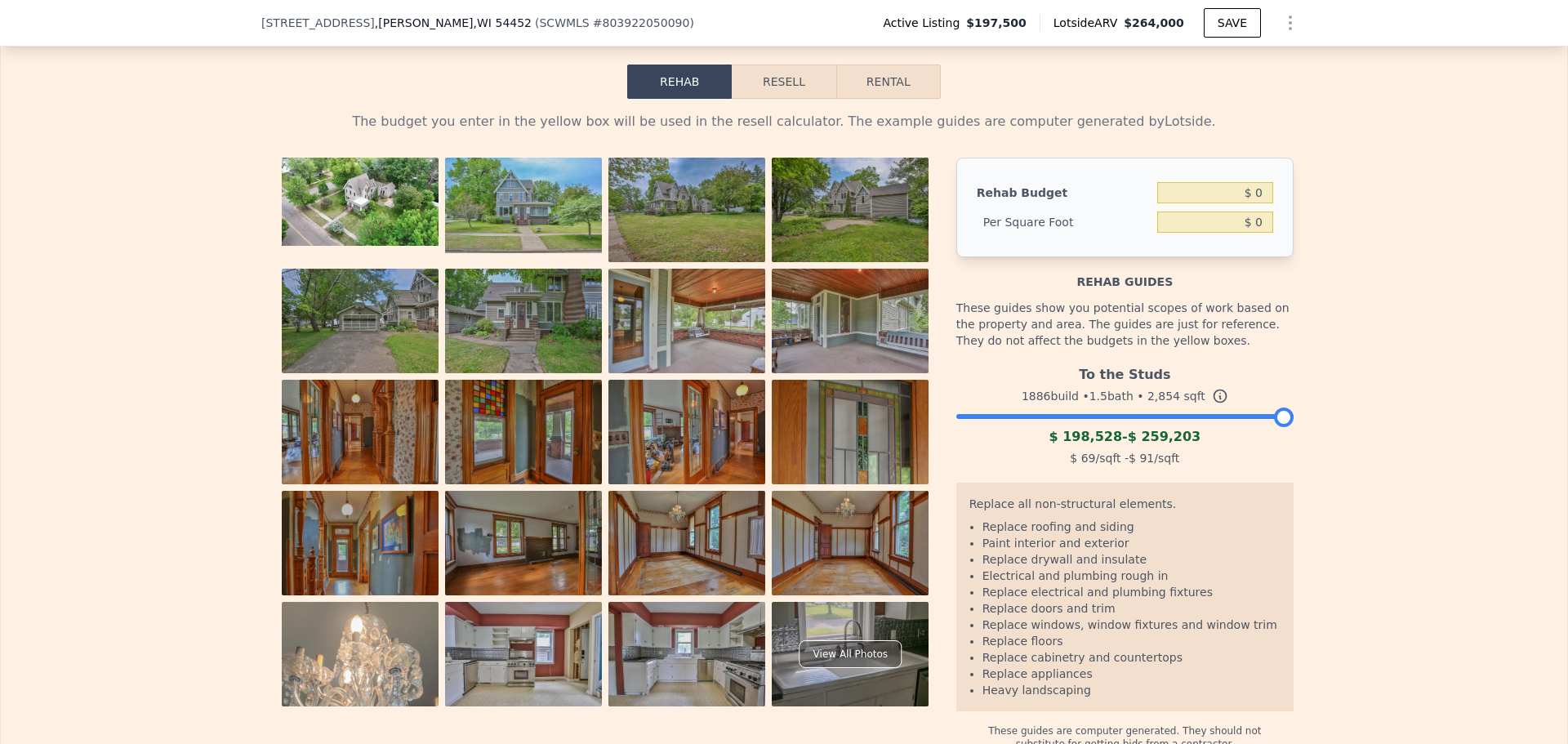
scroll to position [2356, 0]
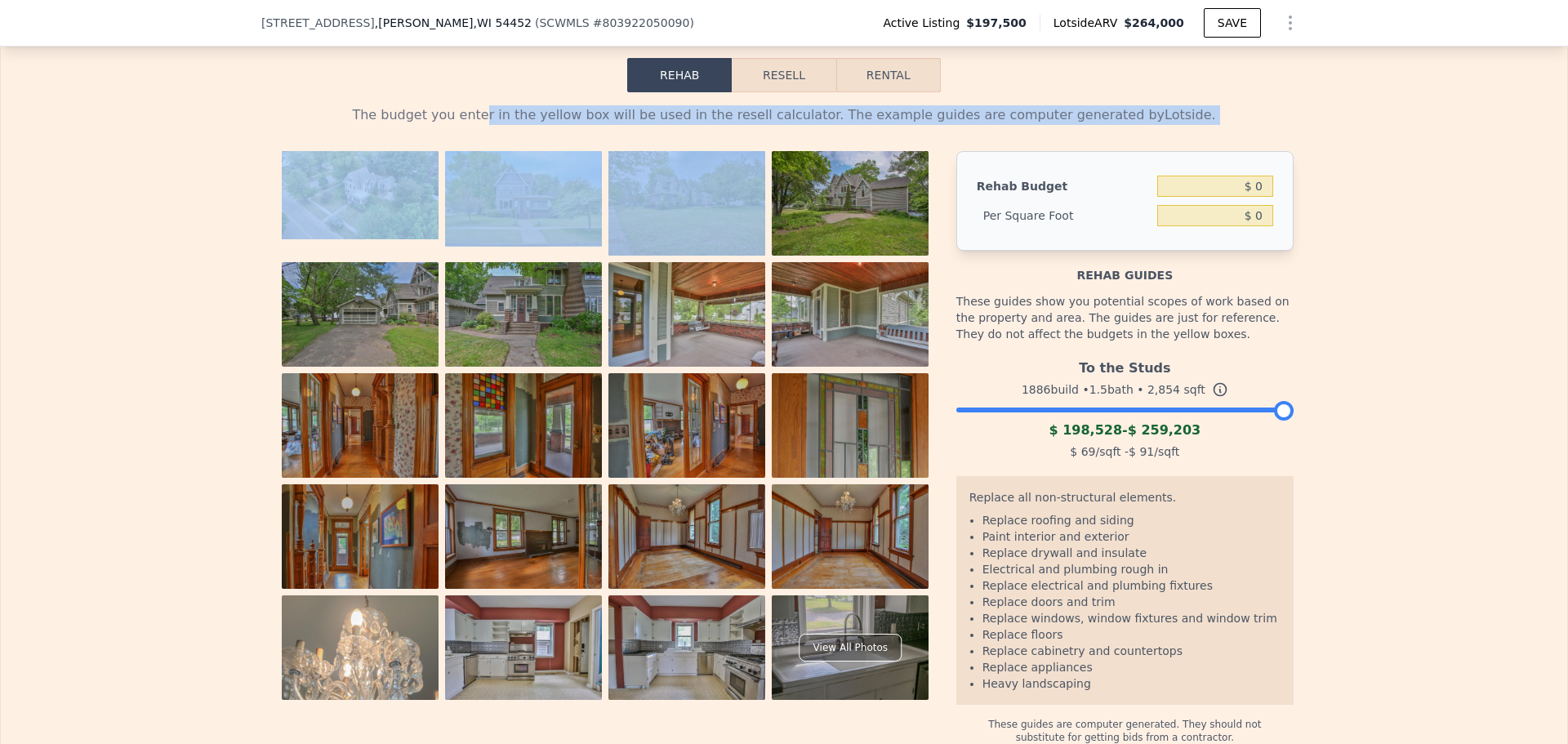
drag, startPoint x: 633, startPoint y: 154, endPoint x: 797, endPoint y: 154, distance: 164.0
click at [771, 154] on div "The budget you enter in the yellow box will be used in the resell calculator. T…" at bounding box center [784, 424] width 1019 height 639
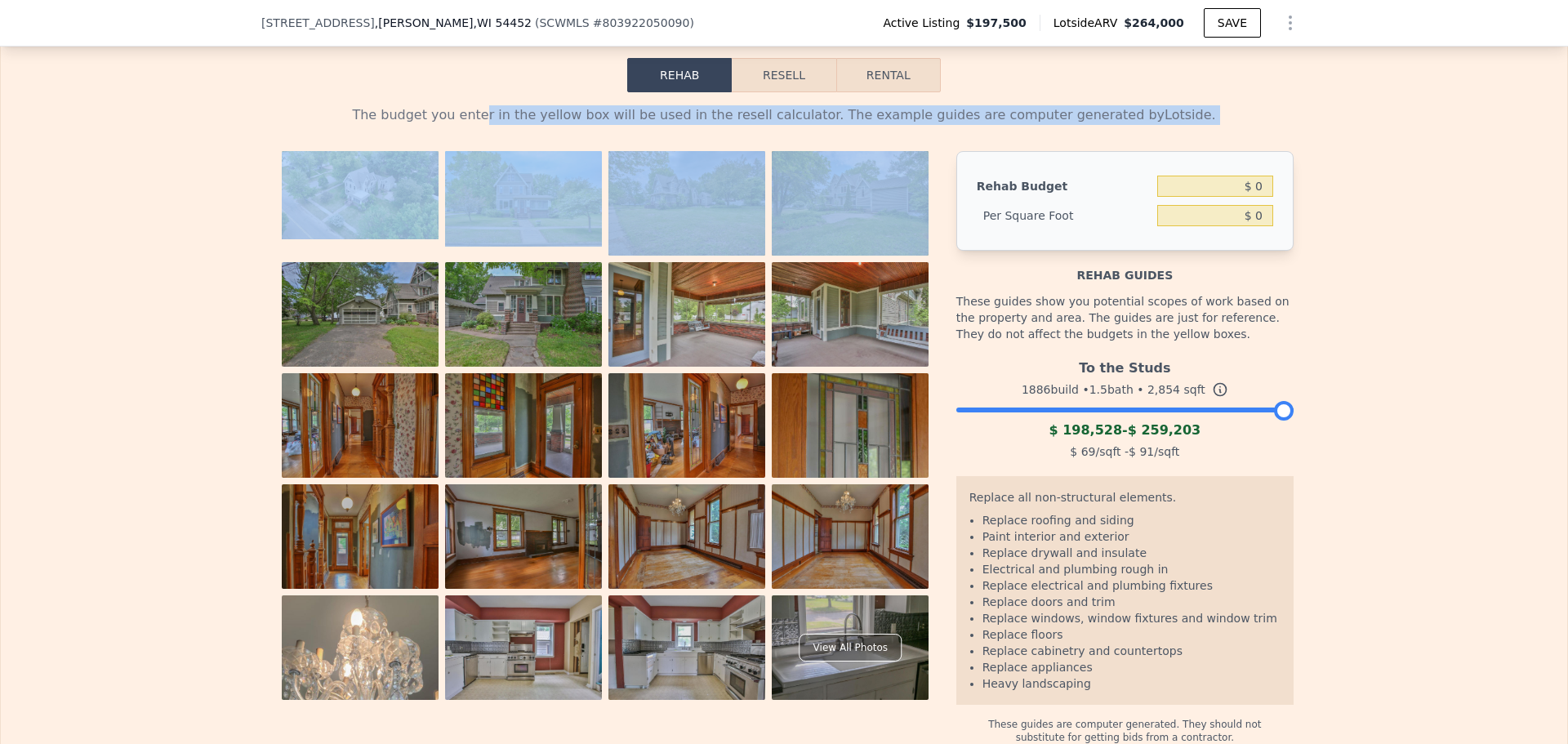
click at [898, 154] on div "The budget you enter in the yellow box will be used in the resell calculator. T…" at bounding box center [784, 424] width 1019 height 639
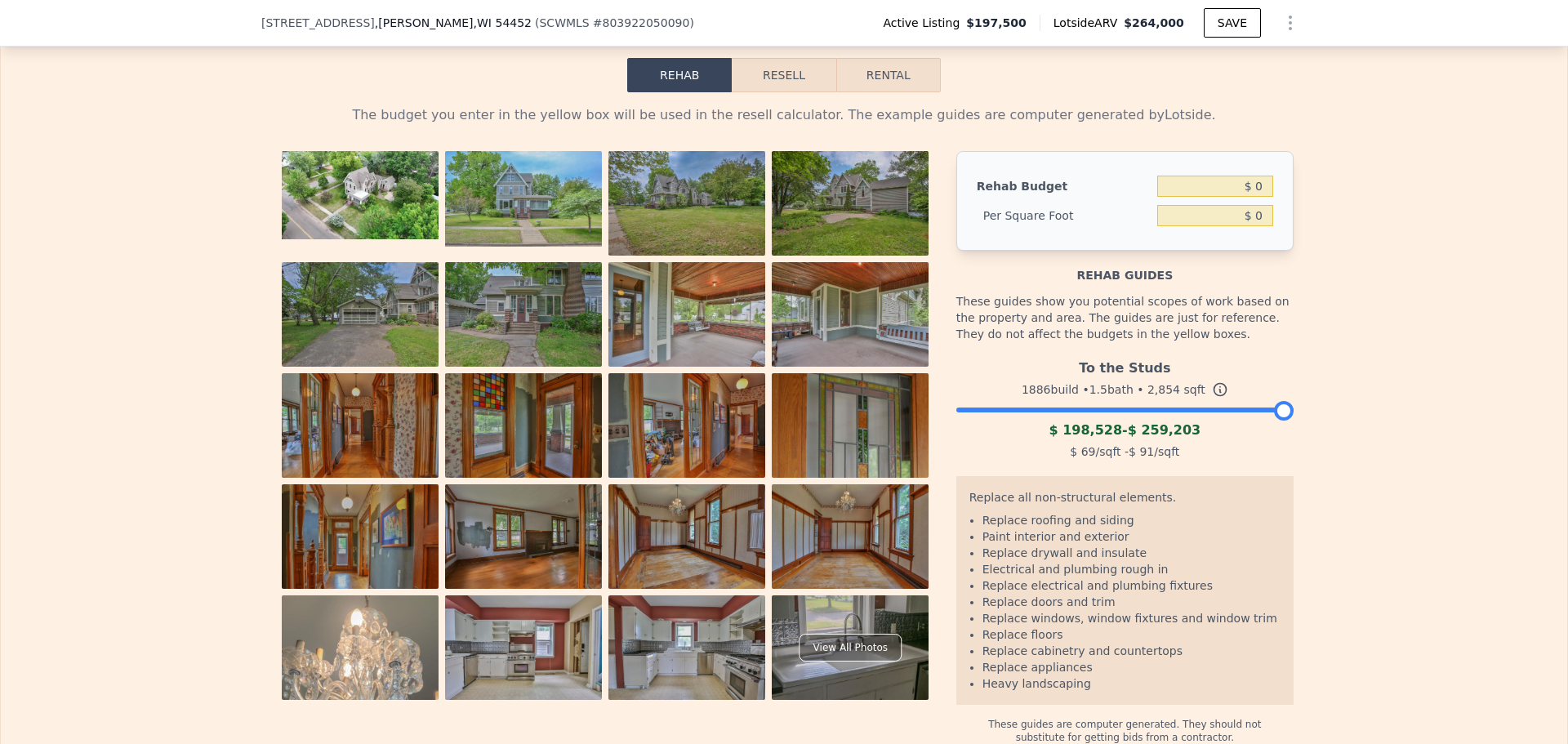
click at [1346, 229] on div "The budget you enter in the yellow box will be used in the resell calculator. T…" at bounding box center [784, 418] width 1566 height 651
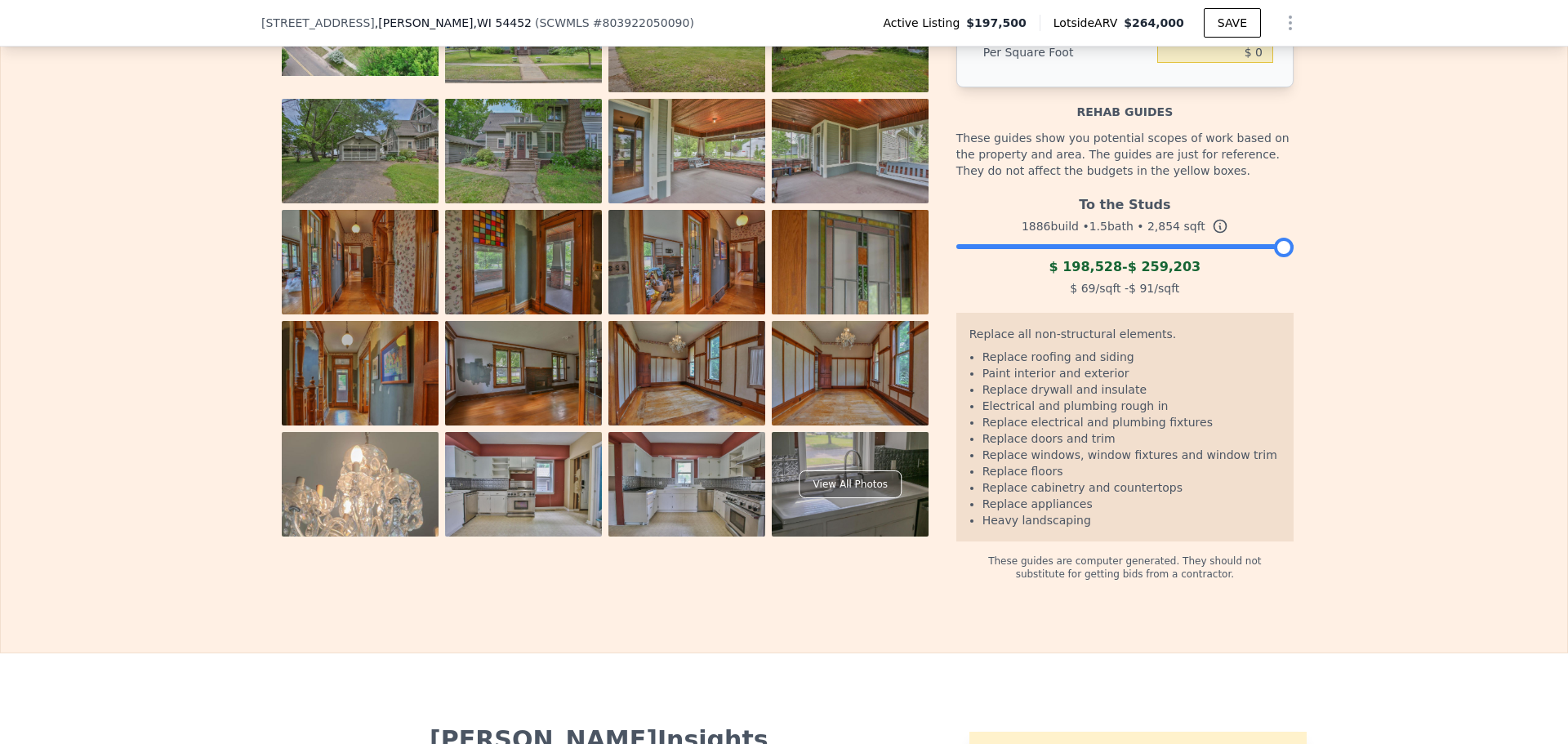
scroll to position [2437, 0]
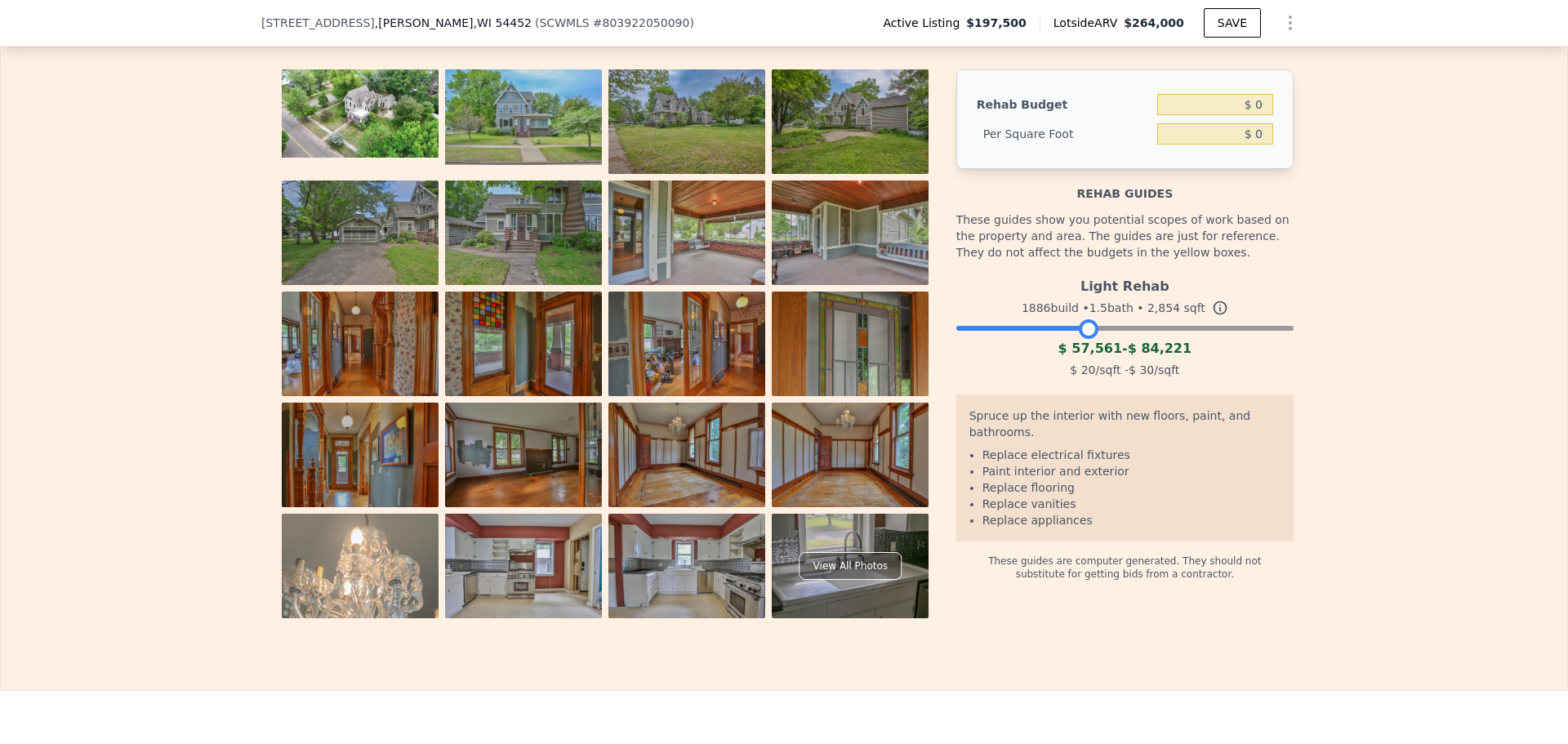
drag, startPoint x: 1274, startPoint y: 352, endPoint x: 1077, endPoint y: 358, distance: 197.1
click at [1078, 339] on div at bounding box center [1088, 329] width 20 height 20
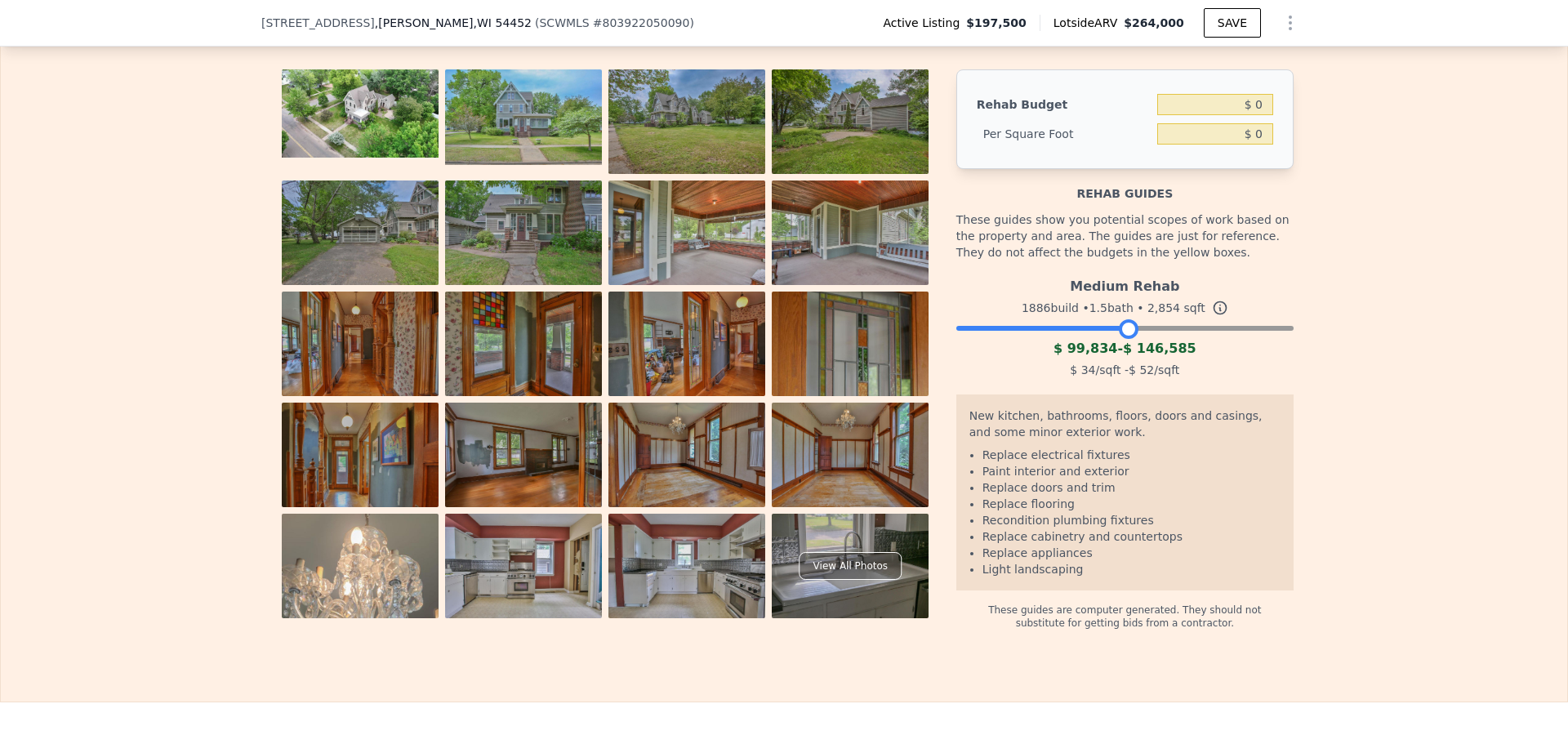
drag, startPoint x: 1097, startPoint y: 357, endPoint x: 1120, endPoint y: 359, distance: 23.1
click at [1120, 339] on div at bounding box center [1128, 329] width 20 height 20
click at [1408, 393] on div "The budget you enter in the yellow box will be used in the resell calculator. T…" at bounding box center [784, 320] width 1566 height 619
click at [1124, 339] on div at bounding box center [1128, 329] width 20 height 20
click at [1359, 465] on div "The budget you enter in the yellow box will be used in the resell calculator. T…" at bounding box center [784, 320] width 1566 height 619
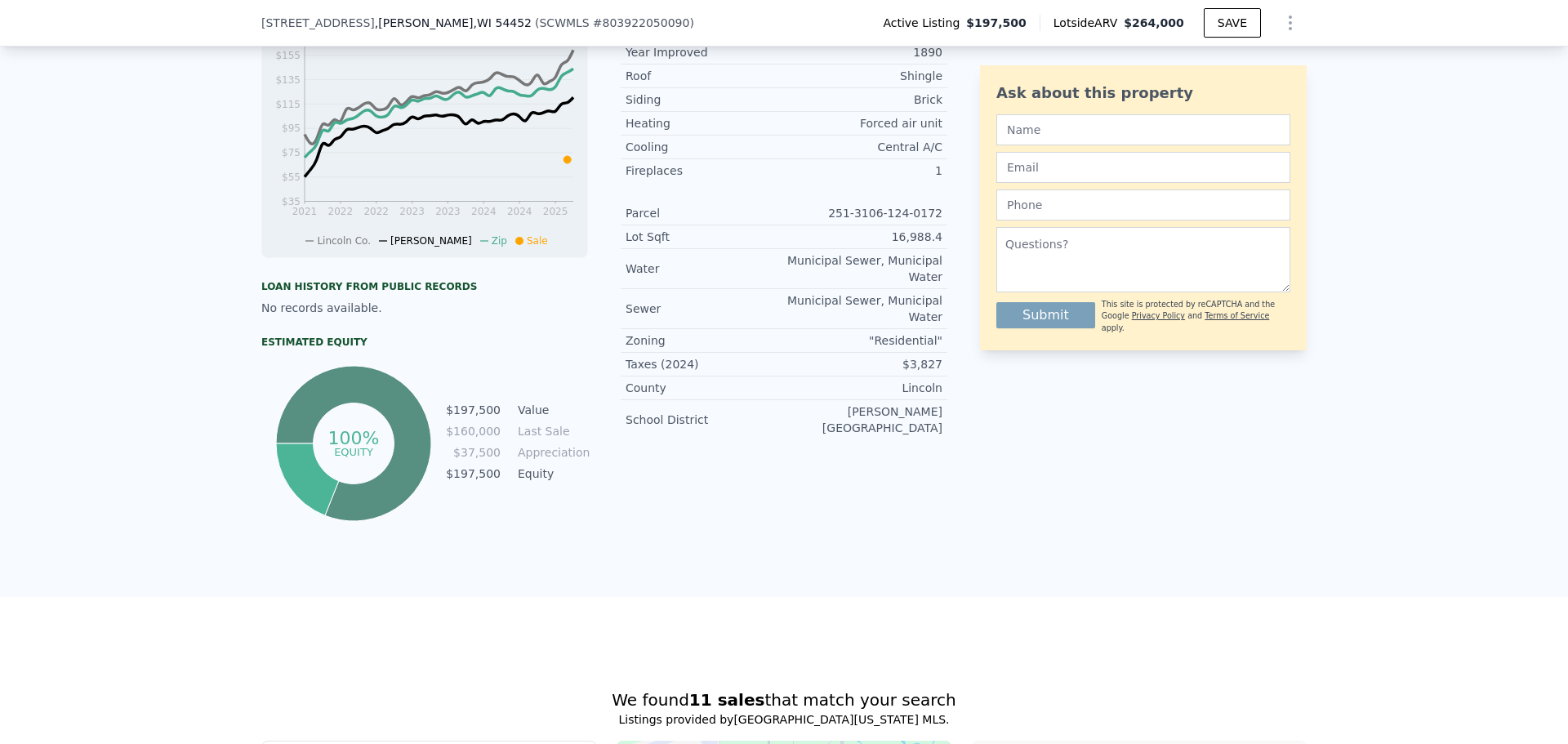
scroll to position [0, 0]
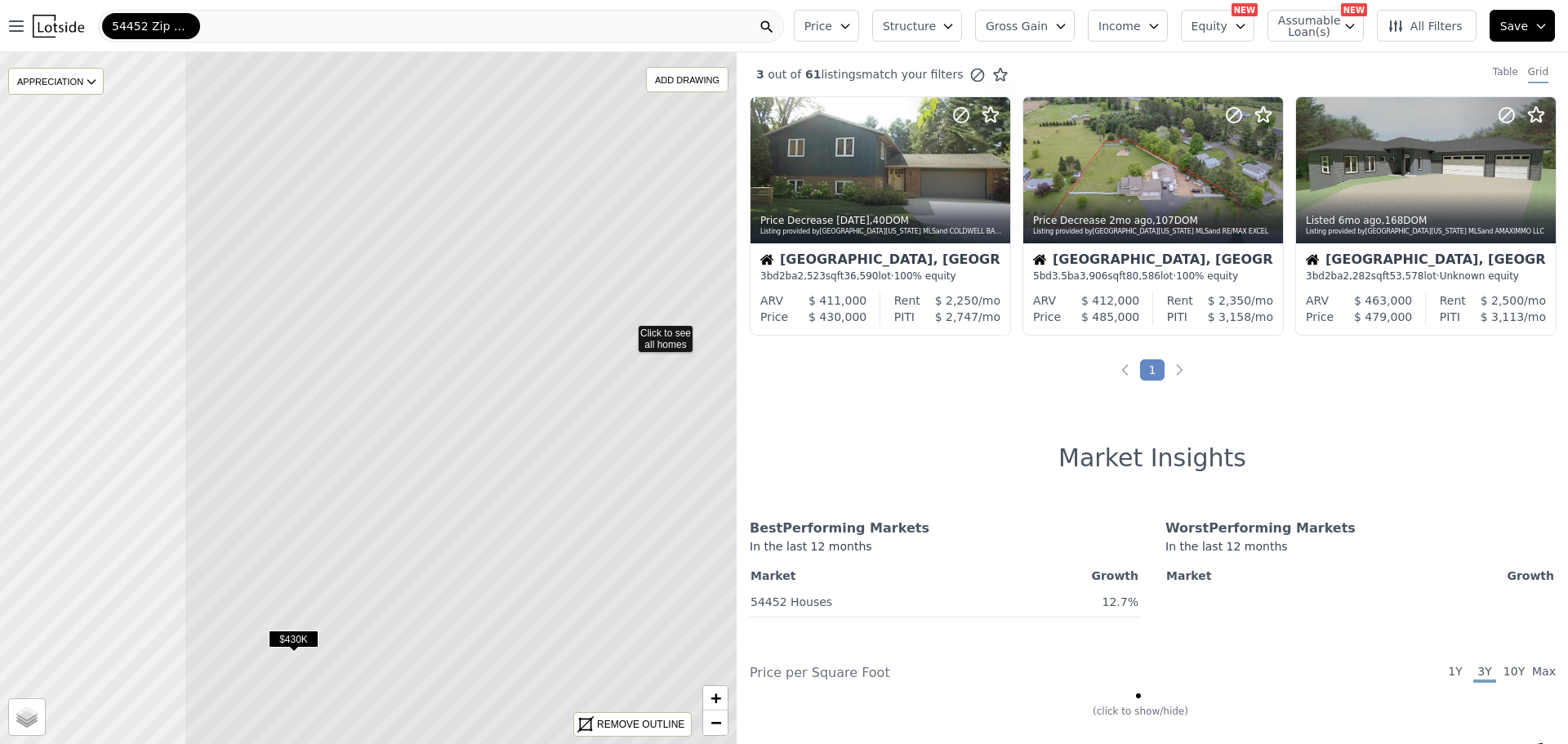
drag, startPoint x: 326, startPoint y: 531, endPoint x: 582, endPoint y: 390, distance: 292.3
click at [582, 390] on icon at bounding box center [627, 331] width 887 height 833
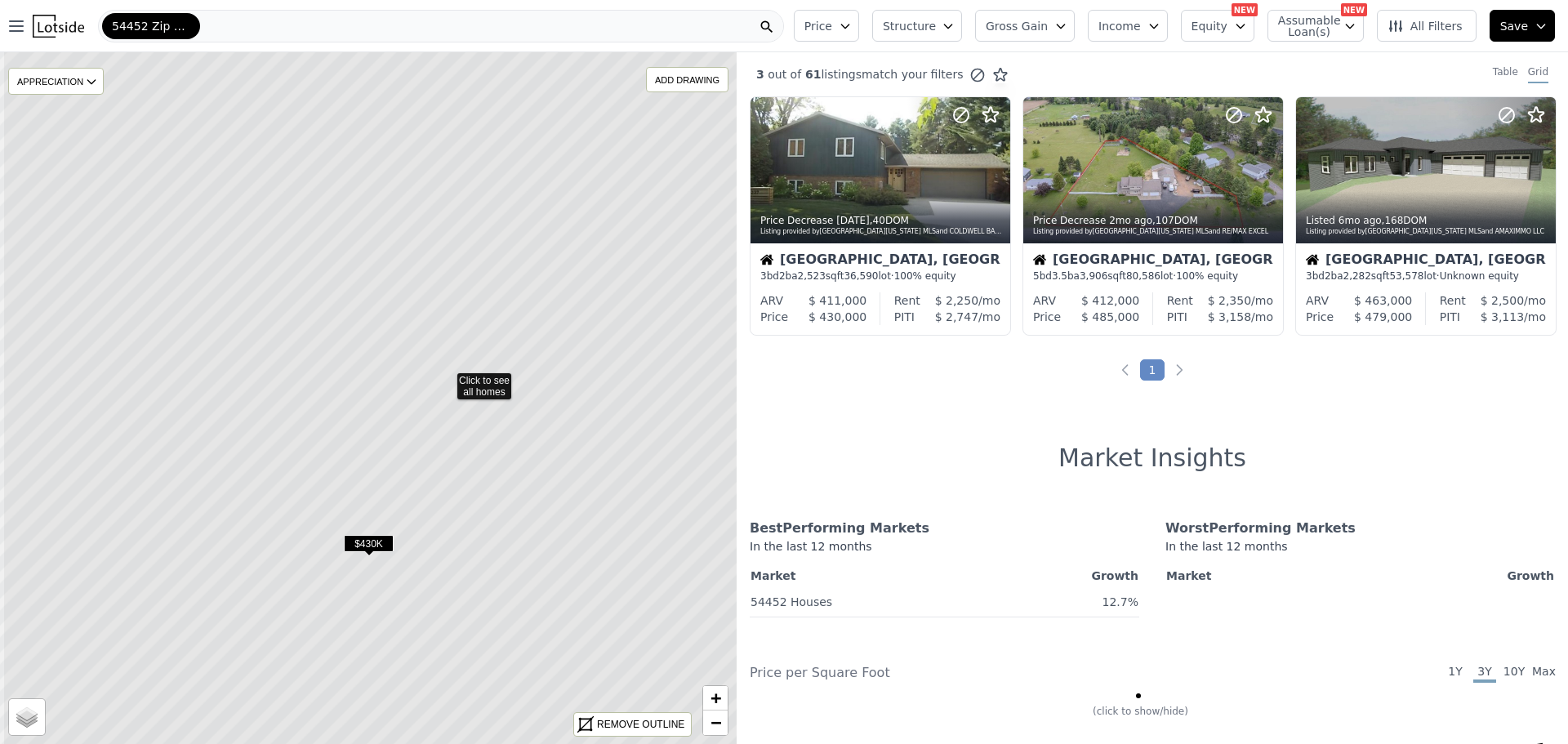
drag, startPoint x: 319, startPoint y: 587, endPoint x: 339, endPoint y: 636, distance: 52.9
click at [340, 636] on icon at bounding box center [446, 378] width 887 height 833
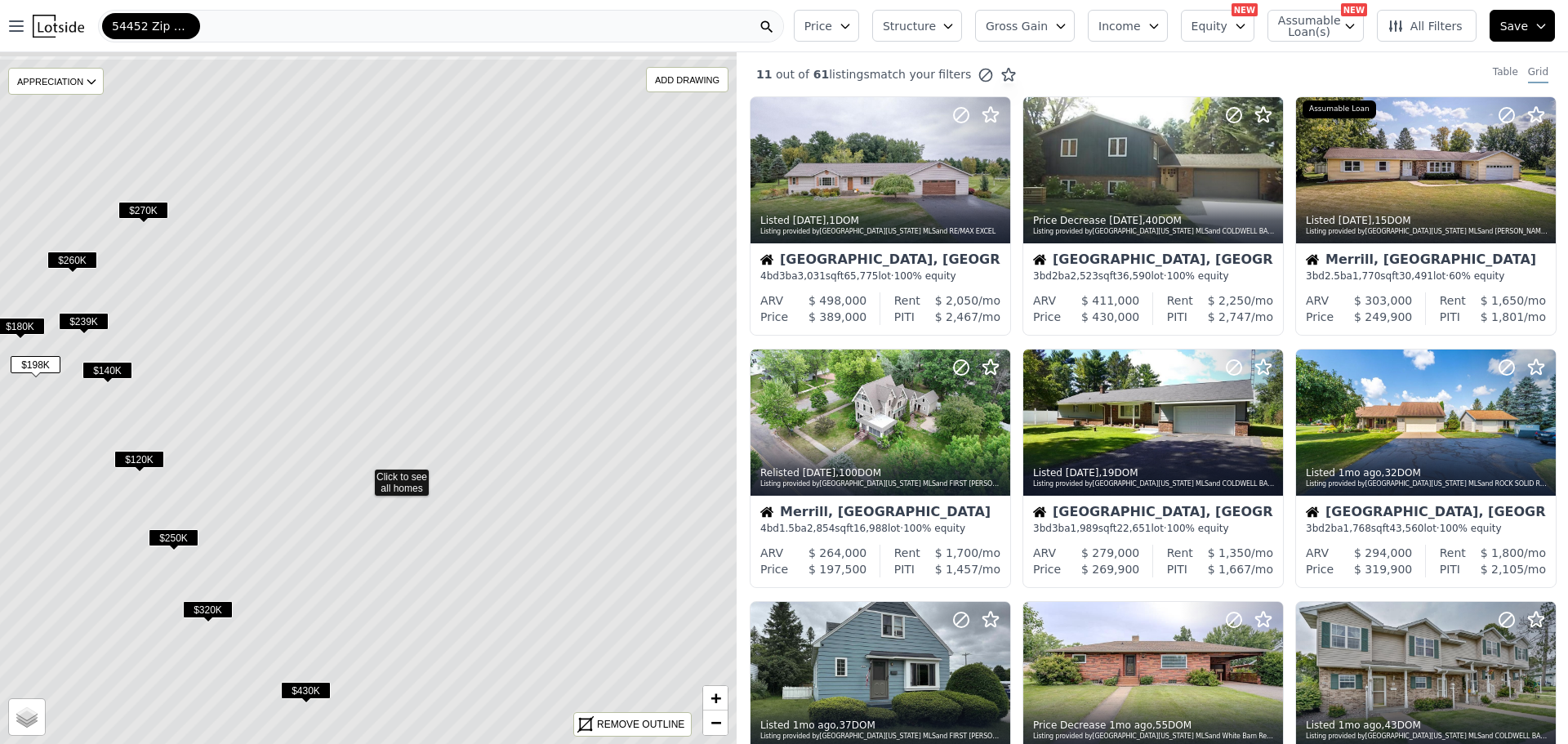
click at [379, 554] on icon at bounding box center [363, 474] width 887 height 833
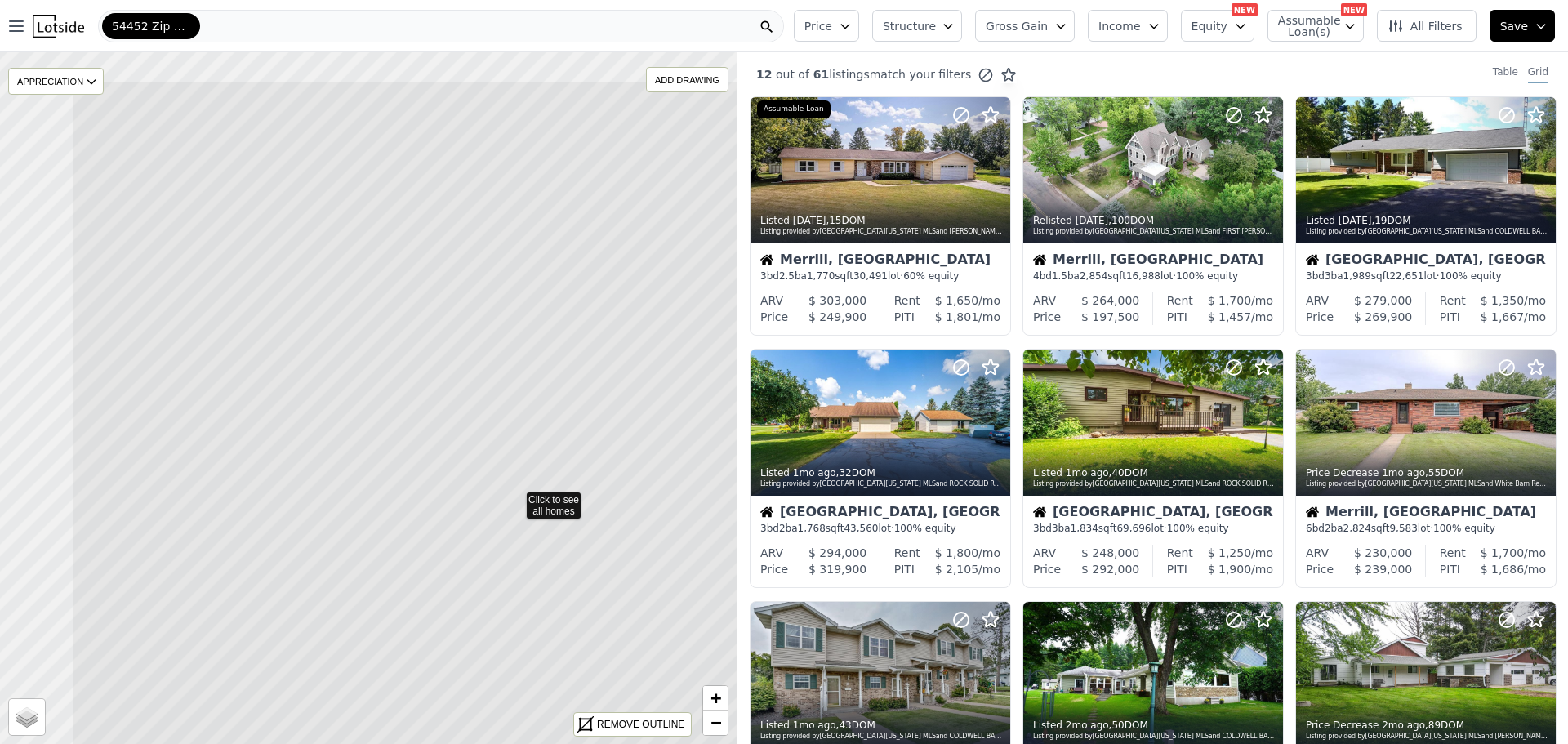
click at [471, 578] on icon at bounding box center [515, 497] width 887 height 833
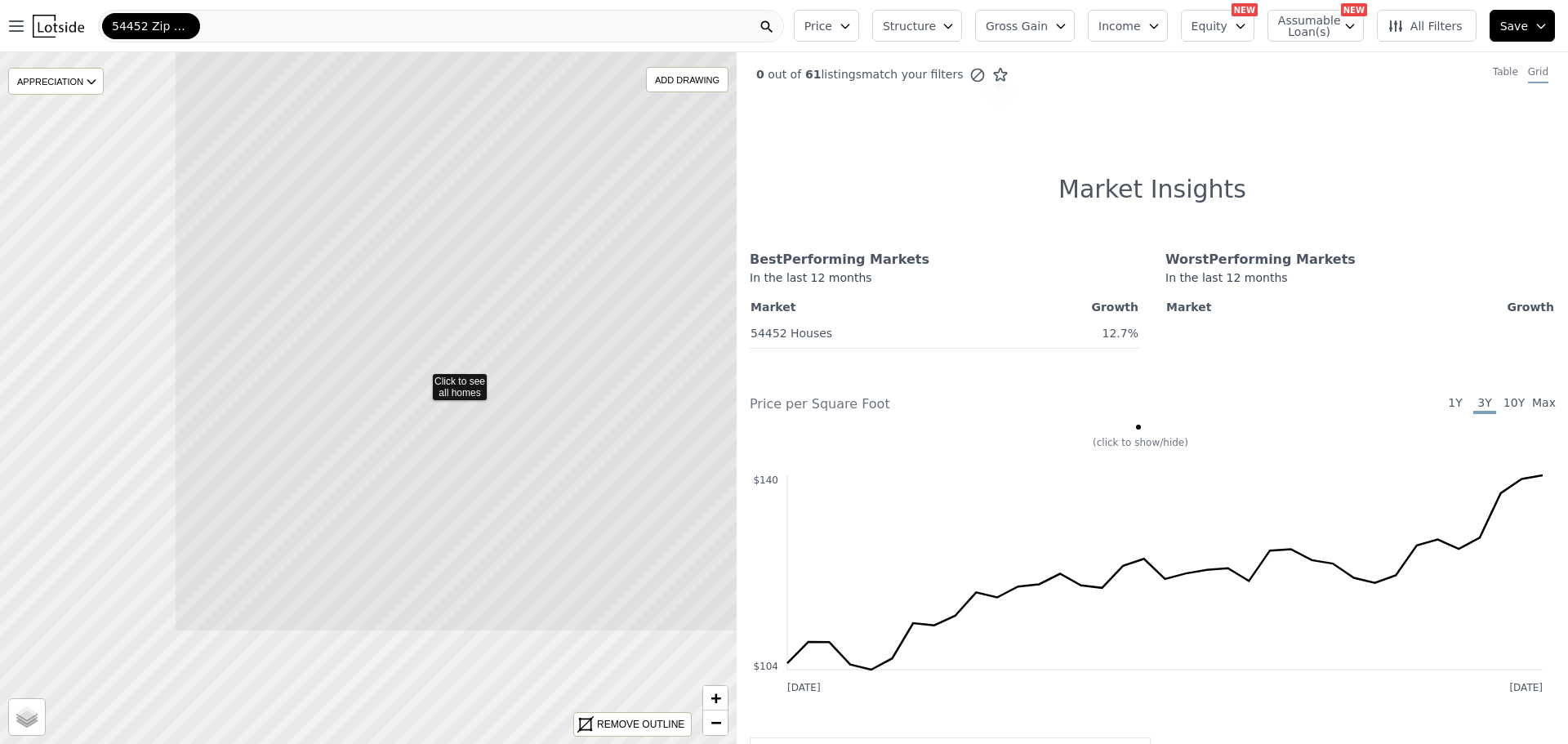
drag, startPoint x: 260, startPoint y: 565, endPoint x: 520, endPoint y: 382, distance: 317.9
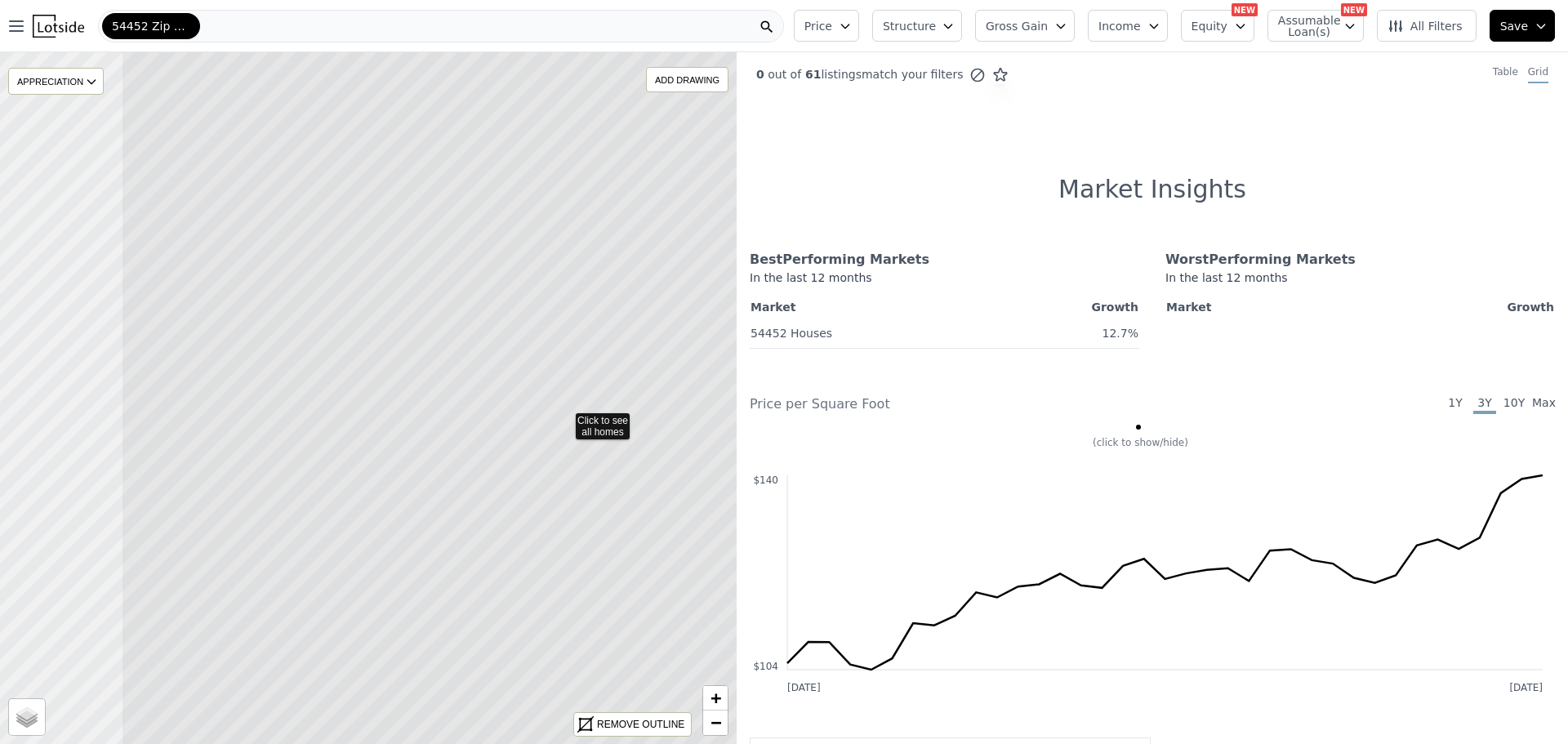
drag, startPoint x: 169, startPoint y: 407, endPoint x: 513, endPoint y: 454, distance: 347.2
click at [519, 452] on icon at bounding box center [564, 418] width 887 height 833
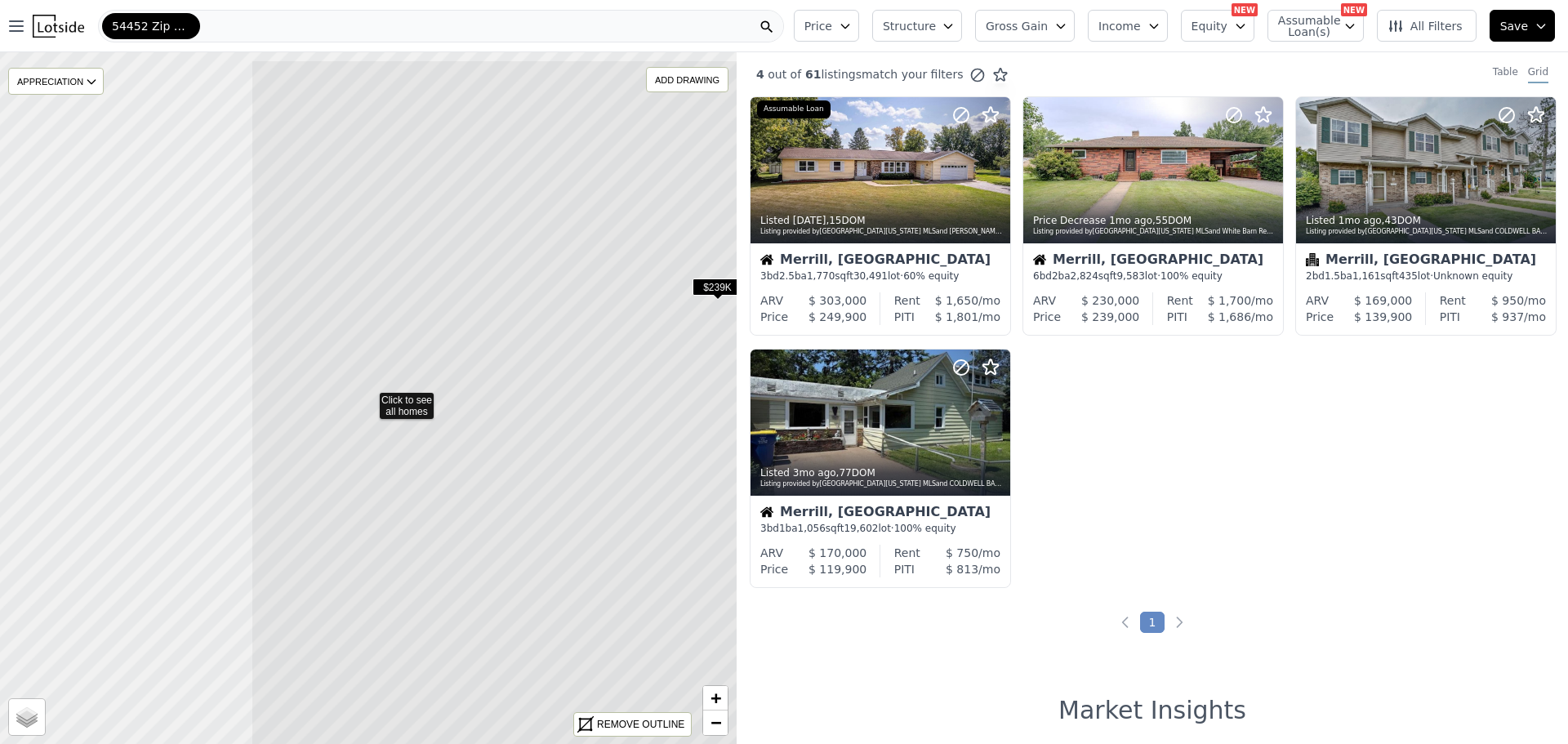
drag, startPoint x: 154, startPoint y: 378, endPoint x: 457, endPoint y: 395, distance: 303.5
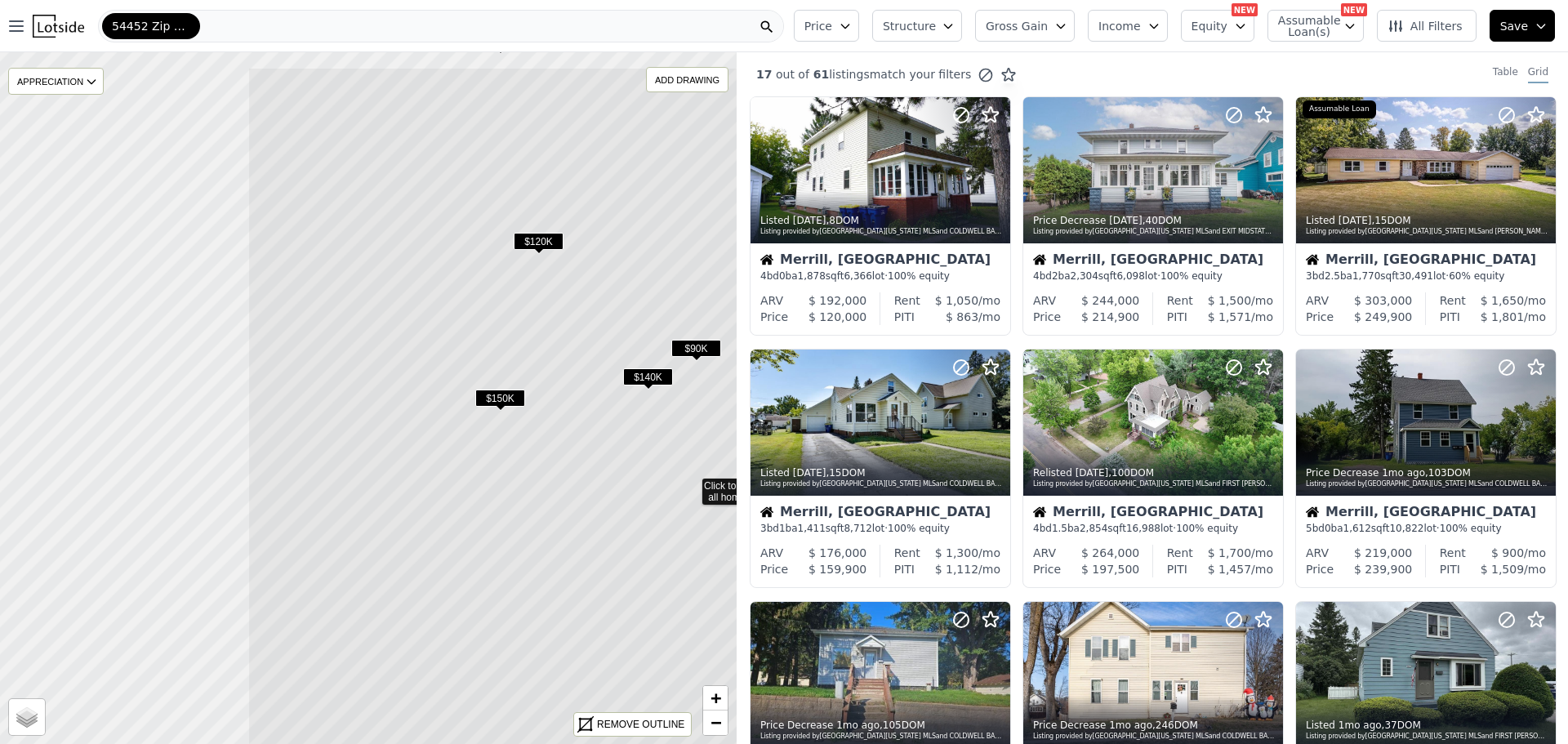
drag, startPoint x: 153, startPoint y: 358, endPoint x: 448, endPoint y: 448, distance: 308.4
click at [524, 451] on icon at bounding box center [690, 483] width 887 height 833
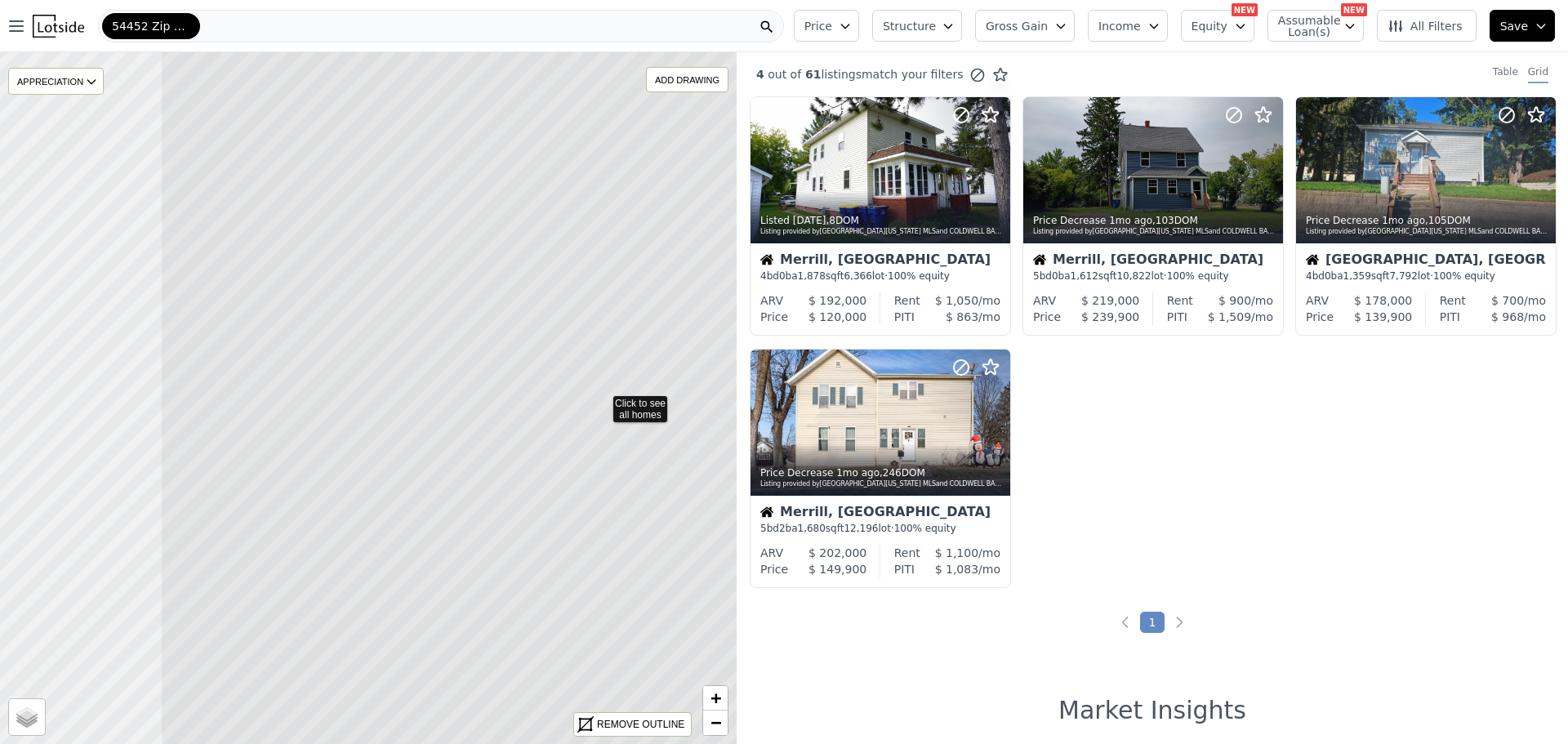
drag, startPoint x: 283, startPoint y: 520, endPoint x: 577, endPoint y: 536, distance: 294.4
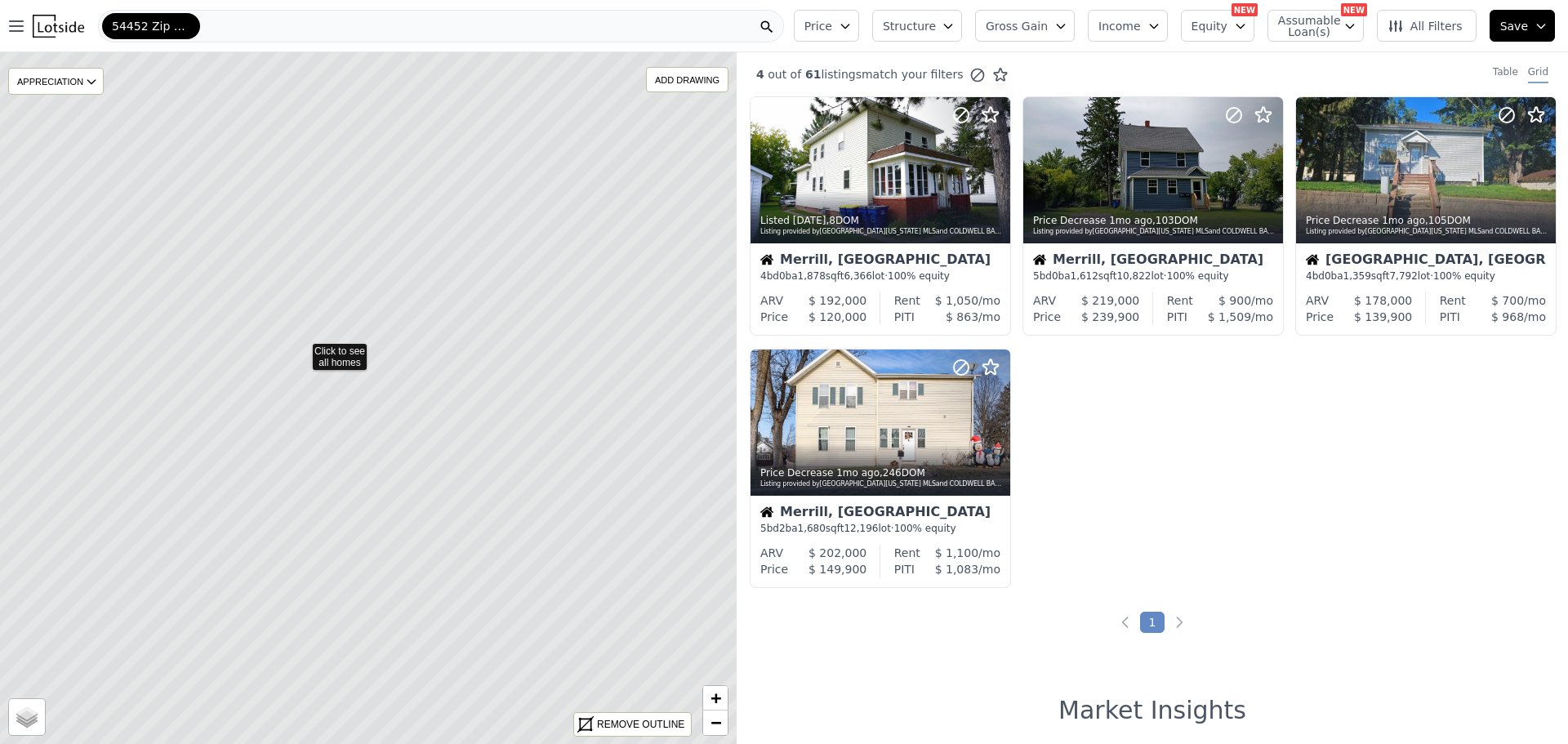
drag, startPoint x: 511, startPoint y: 519, endPoint x: 444, endPoint y: 470, distance: 83.0
click at [444, 470] on icon at bounding box center [302, 348] width 887 height 833
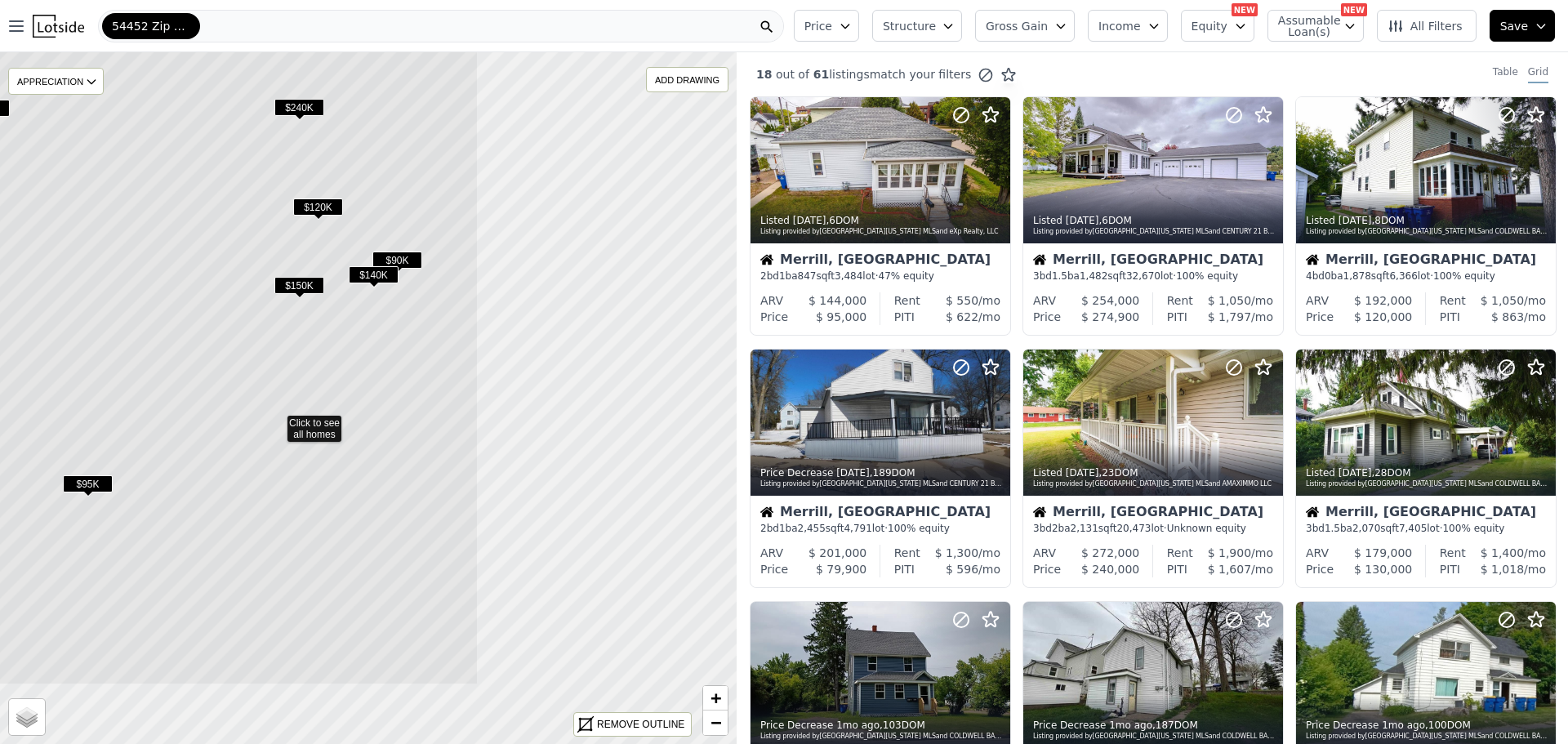
drag, startPoint x: 531, startPoint y: 481, endPoint x: 198, endPoint y: 352, distance: 357.1
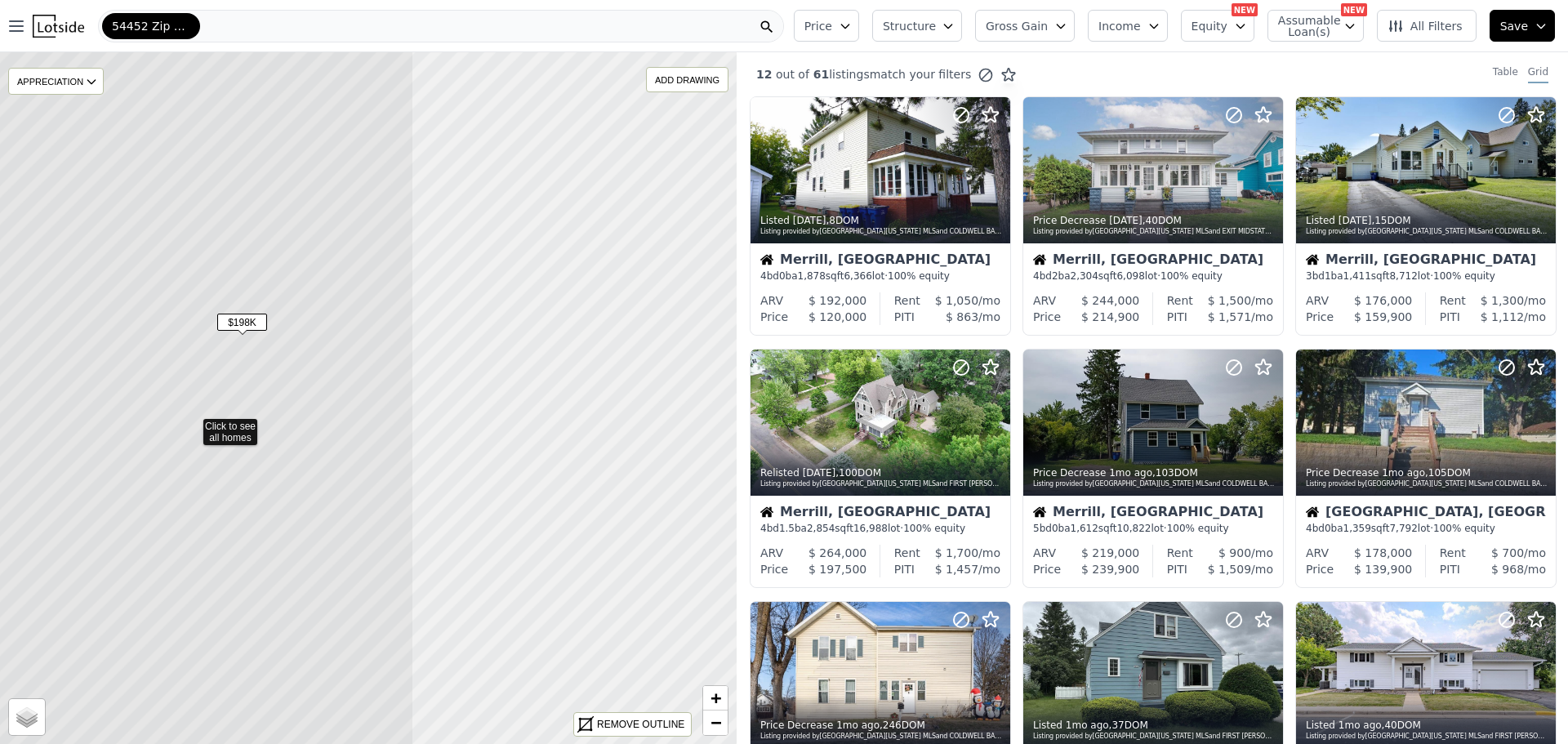
drag, startPoint x: 630, startPoint y: 401, endPoint x: 218, endPoint y: 448, distance: 414.7
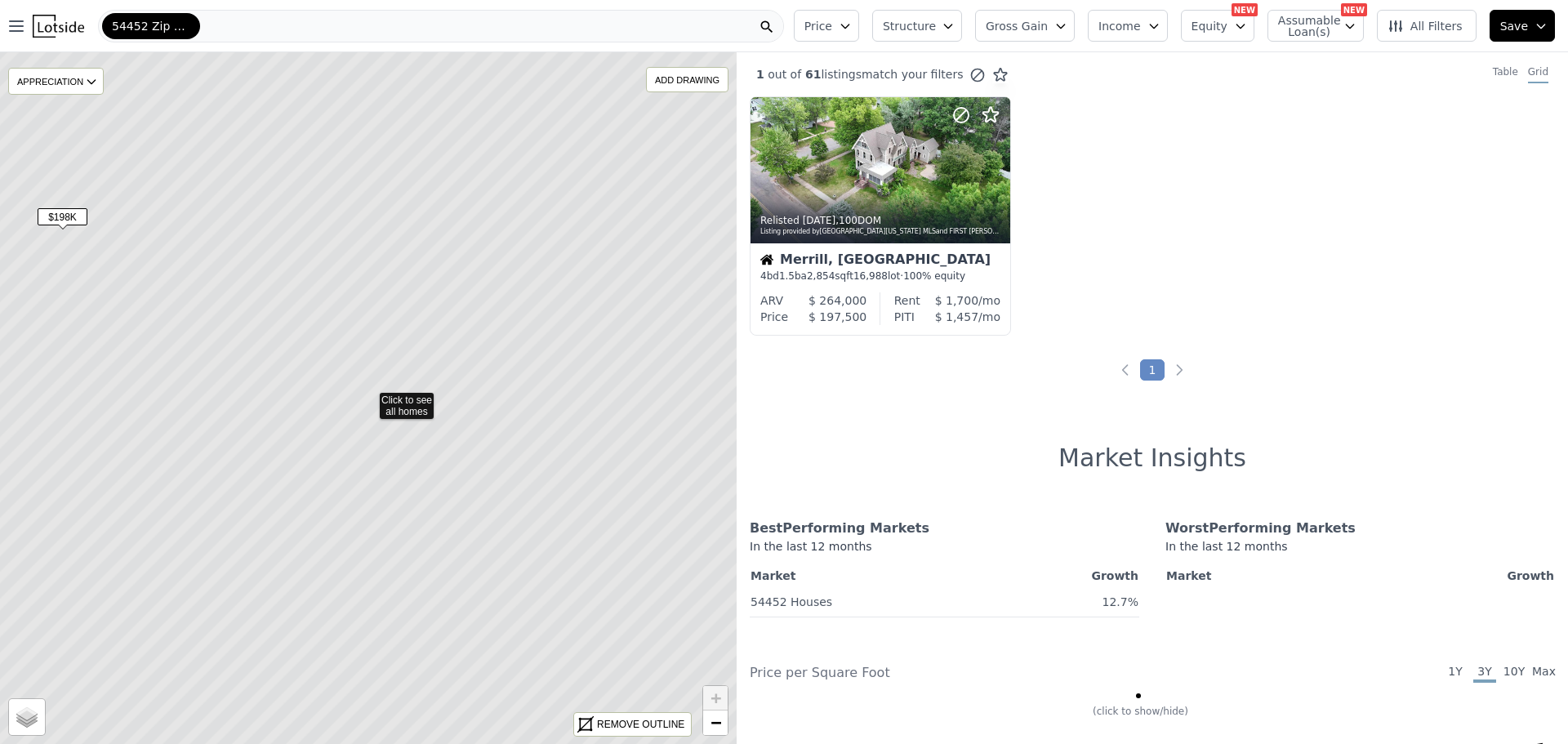
click at [283, 224] on icon at bounding box center [368, 397] width 887 height 833
click at [843, 180] on div at bounding box center [880, 170] width 260 height 146
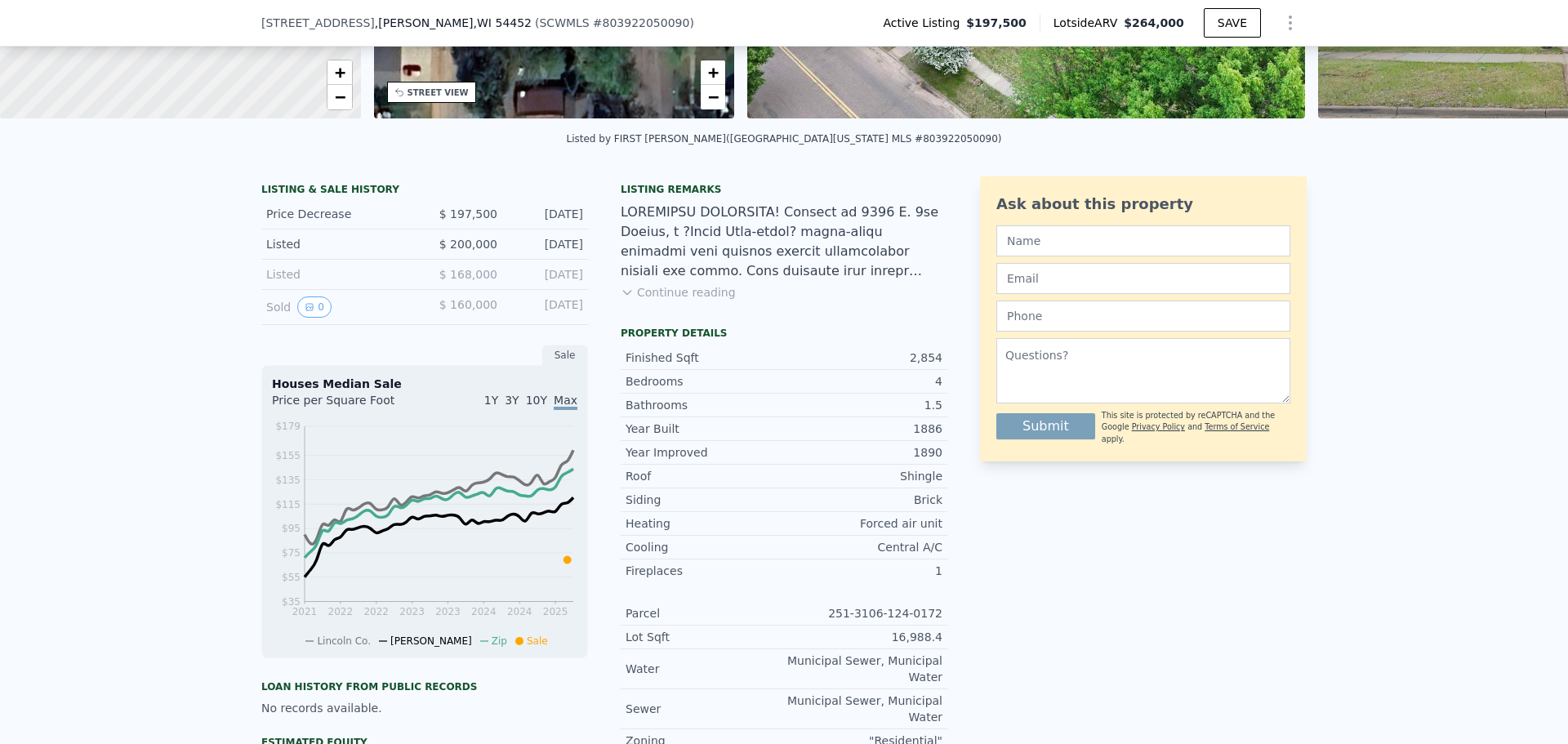
scroll to position [239, 0]
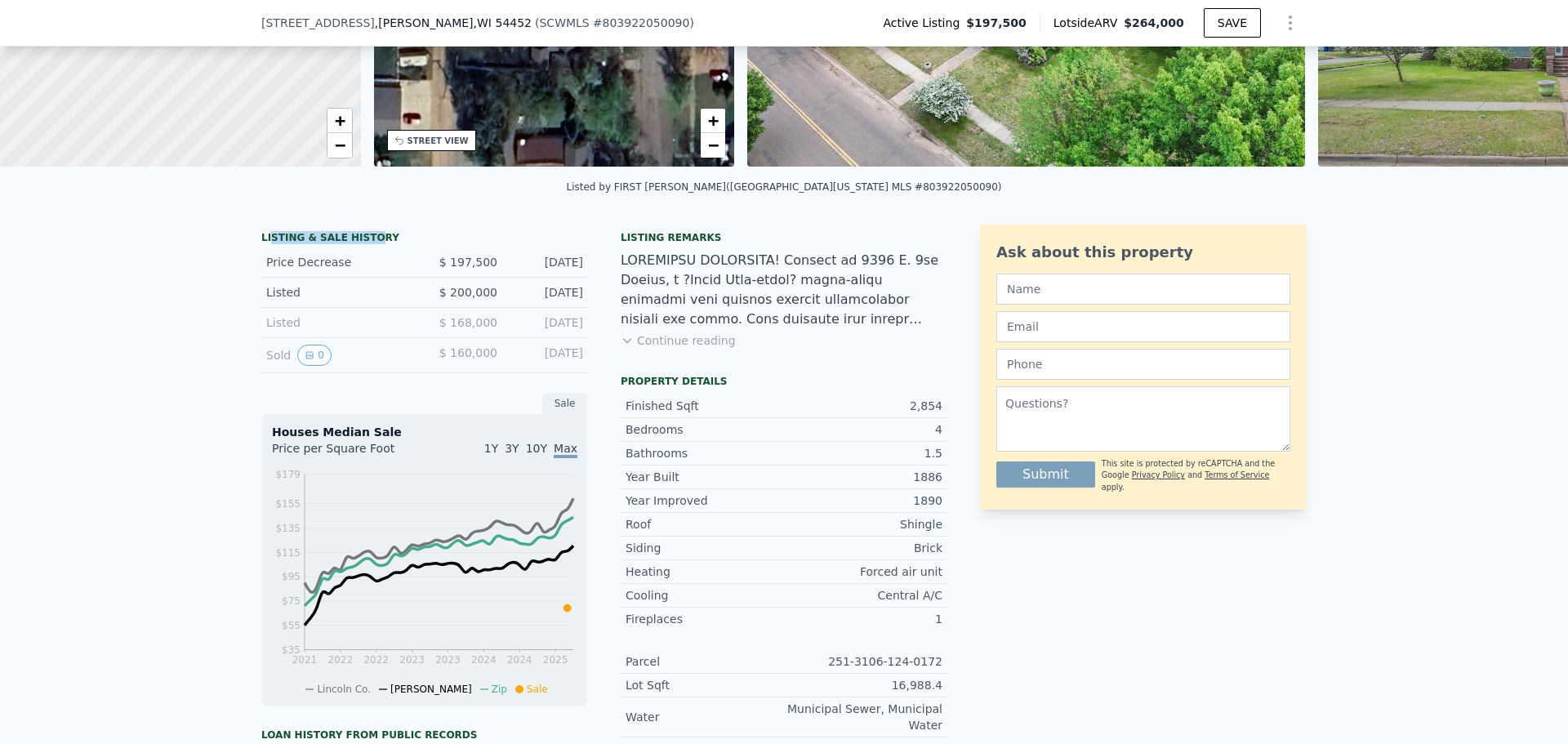
drag, startPoint x: 264, startPoint y: 246, endPoint x: 360, endPoint y: 246, distance: 96.0
click at [360, 246] on div "LISTING & SALE HISTORY" at bounding box center [424, 239] width 326 height 16
click at [372, 244] on div "LISTING & SALE HISTORY" at bounding box center [424, 239] width 326 height 16
drag, startPoint x: 577, startPoint y: 368, endPoint x: 399, endPoint y: 367, distance: 178.0
click at [402, 367] on div "Sold 0 $ 160,000 [DATE]" at bounding box center [424, 355] width 326 height 35
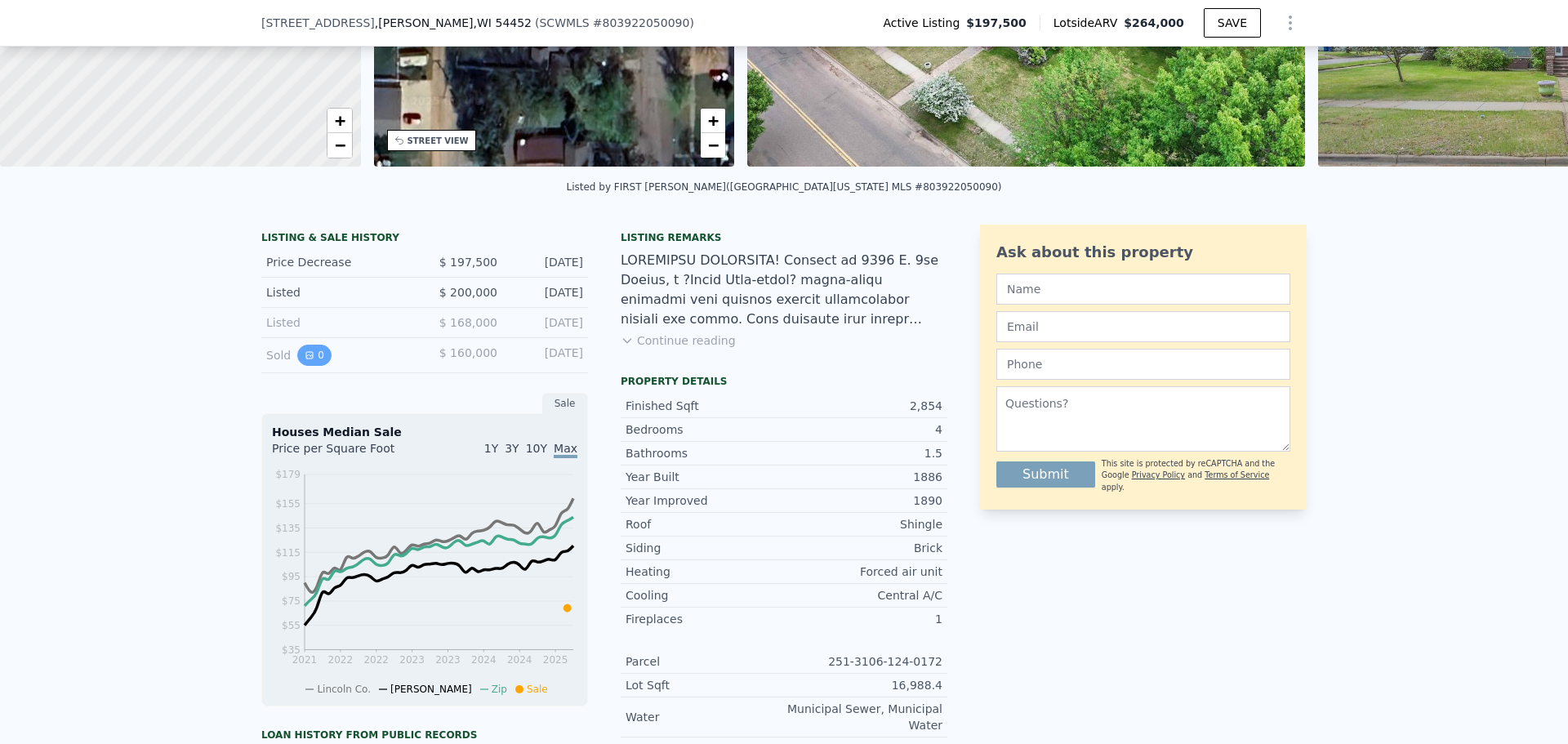
click at [313, 366] on button "0" at bounding box center [314, 354] width 35 height 21
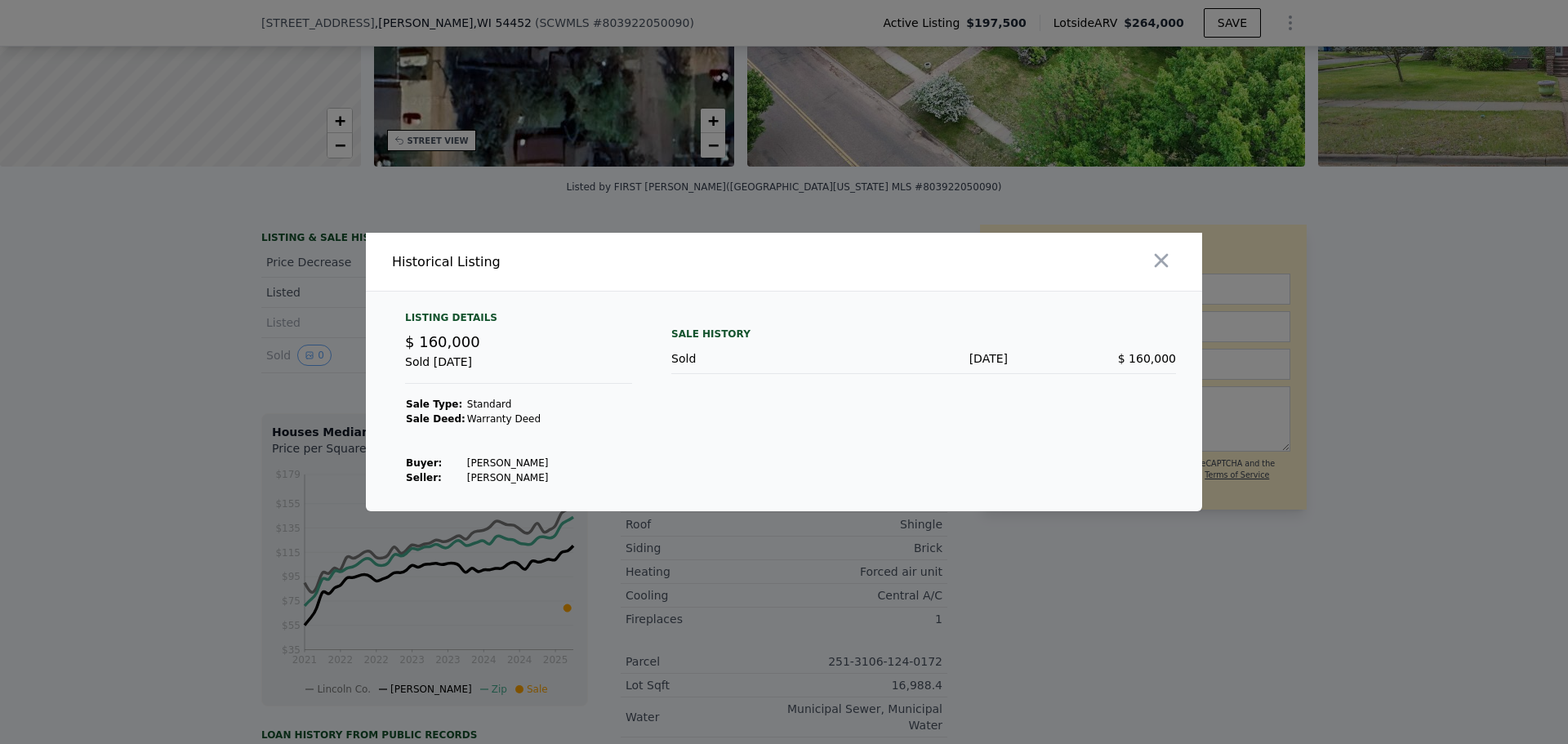
click at [538, 465] on td "[PERSON_NAME]" at bounding box center [508, 462] width 84 height 15
drag, startPoint x: 536, startPoint y: 483, endPoint x: 464, endPoint y: 428, distance: 90.6
click at [406, 402] on tbody "Sale Type: Standard Sale Deed: Warranty [PERSON_NAME] : [PERSON_NAME] E Seller …" at bounding box center [477, 441] width 144 height 88
click at [623, 447] on div "Listing Details $ 160,000 Sold [DATE] Sale Type: Standard Sale Deed: Warranty […" at bounding box center [518, 397] width 253 height 174
drag, startPoint x: 574, startPoint y: 479, endPoint x: 430, endPoint y: 394, distance: 167.2
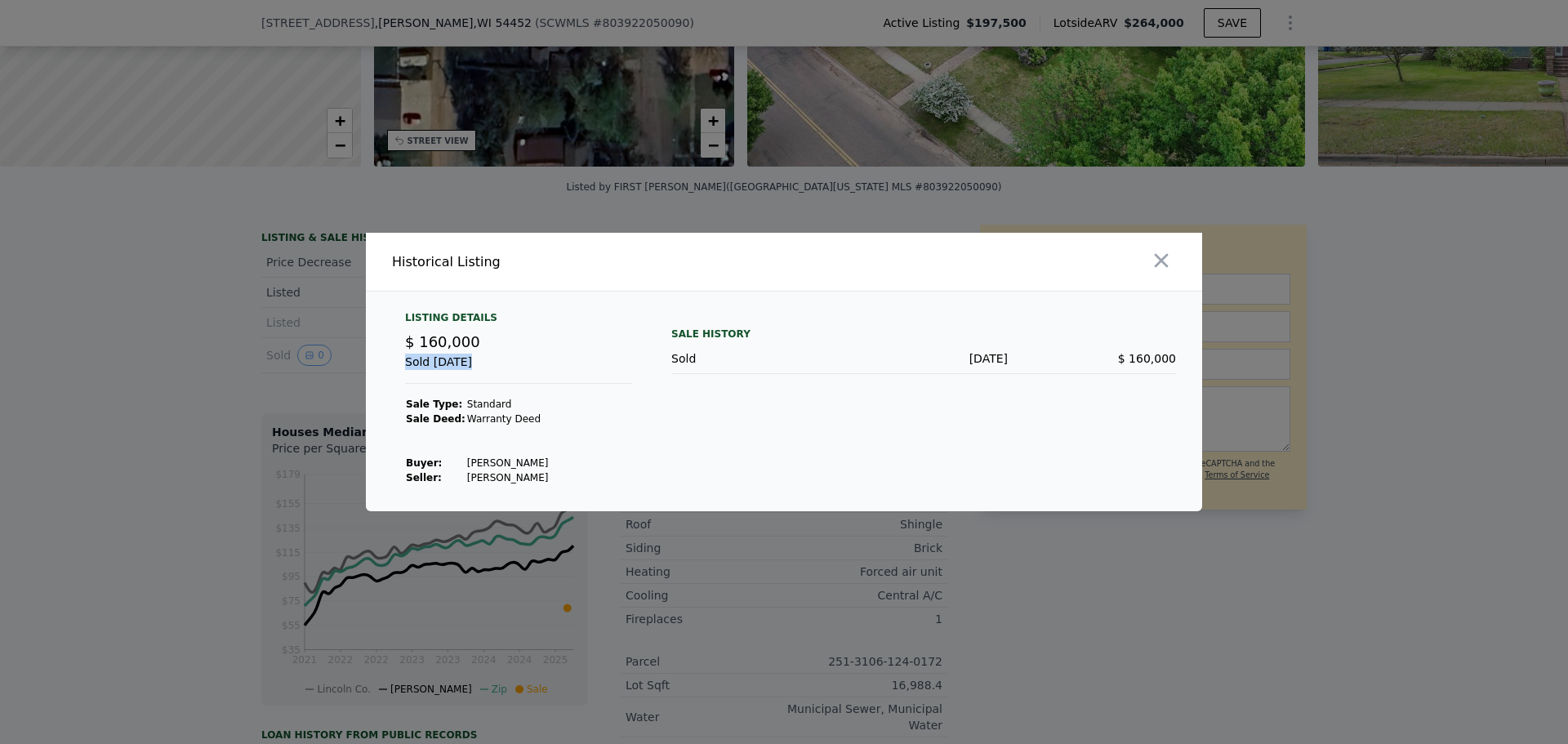
click at [375, 382] on div "Listing Details $ 160,000 Sold [DATE] Sale Type: Standard Sale Deed: Warranty […" at bounding box center [784, 411] width 836 height 200
click at [610, 436] on div "Listing Details $ 160,000 Sold [DATE] Sale Type: Standard Sale Deed: Warranty […" at bounding box center [518, 397] width 253 height 174
drag, startPoint x: 560, startPoint y: 471, endPoint x: 565, endPoint y: 422, distance: 49.3
click at [448, 407] on div "Listing Details $ 160,000 Sold [DATE] Sale Type: Standard Sale Deed: Warranty […" at bounding box center [518, 397] width 253 height 174
click at [578, 428] on div "Listing Details $ 160,000 Sold [DATE] Sale Type: Standard Sale Deed: Warranty […" at bounding box center [518, 397] width 253 height 174
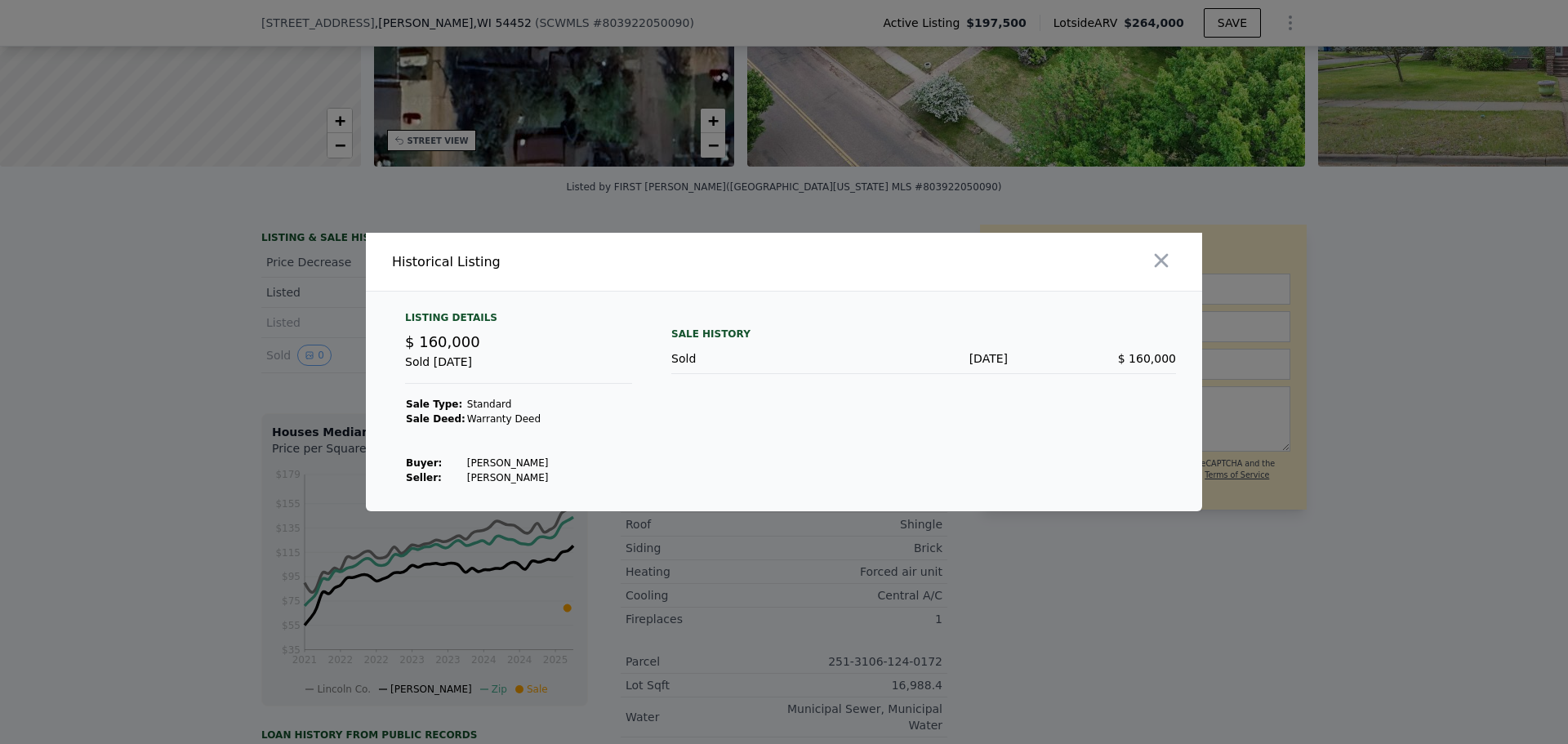
drag, startPoint x: 574, startPoint y: 459, endPoint x: 717, endPoint y: 420, distance: 148.2
click at [474, 372] on div "Listing Details $ 160,000 Sold [DATE] Sale Type: Standard Sale Deed: Warranty […" at bounding box center [518, 397] width 253 height 174
click at [781, 431] on div "Sale History Sold [DATE] $ 160,000" at bounding box center [923, 397] width 504 height 174
drag, startPoint x: 575, startPoint y: 417, endPoint x: 442, endPoint y: 415, distance: 133.0
click at [442, 415] on div "Listing Details $ 160,000 Sold [DATE] Sale Type: Standard Sale Deed: Warranty […" at bounding box center [518, 397] width 253 height 174
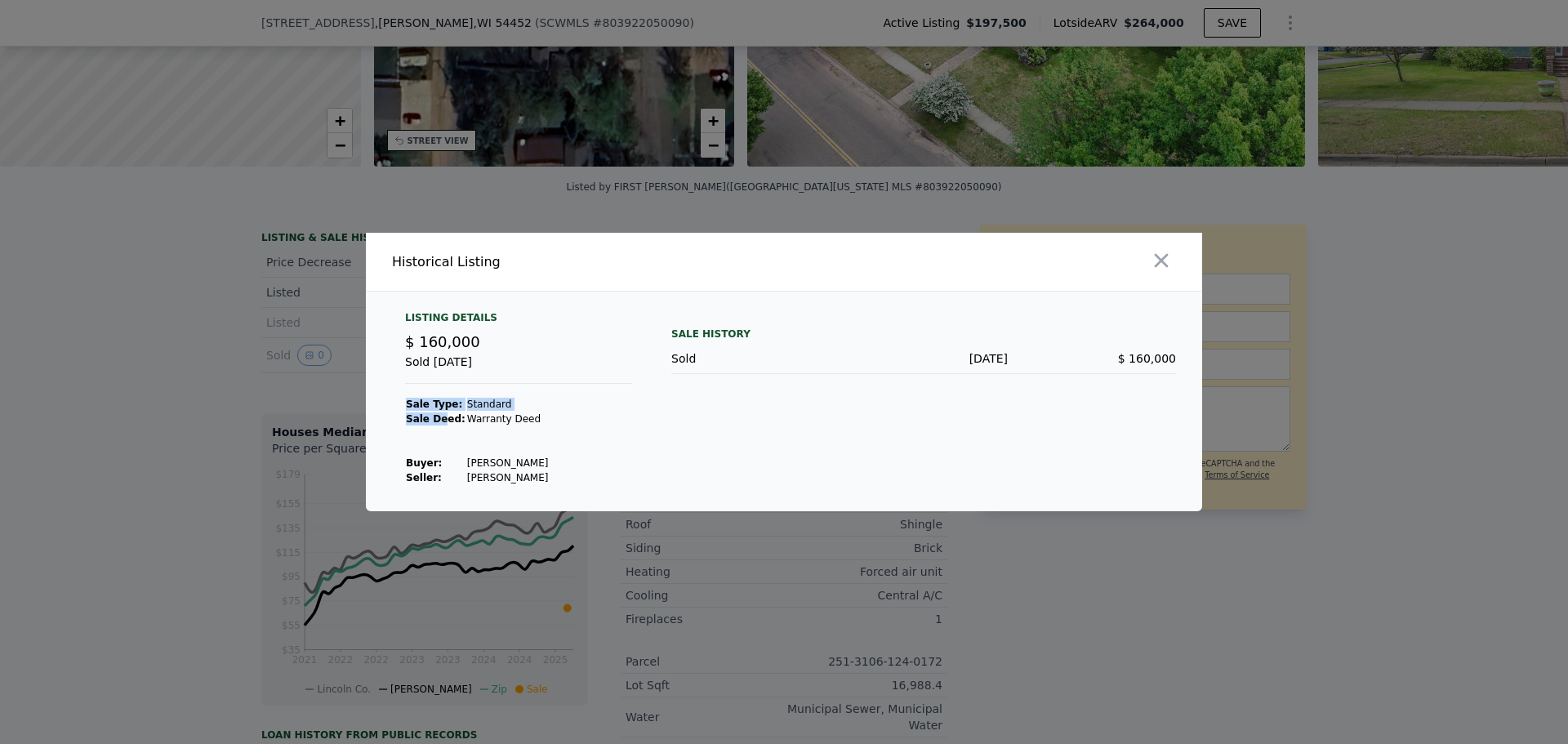
click at [582, 416] on div "Listing Details $ 160,000 Sold [DATE] Sale Type: Standard Sale Deed: Warranty […" at bounding box center [518, 397] width 253 height 174
click at [1170, 260] on icon "button" at bounding box center [1160, 260] width 23 height 23
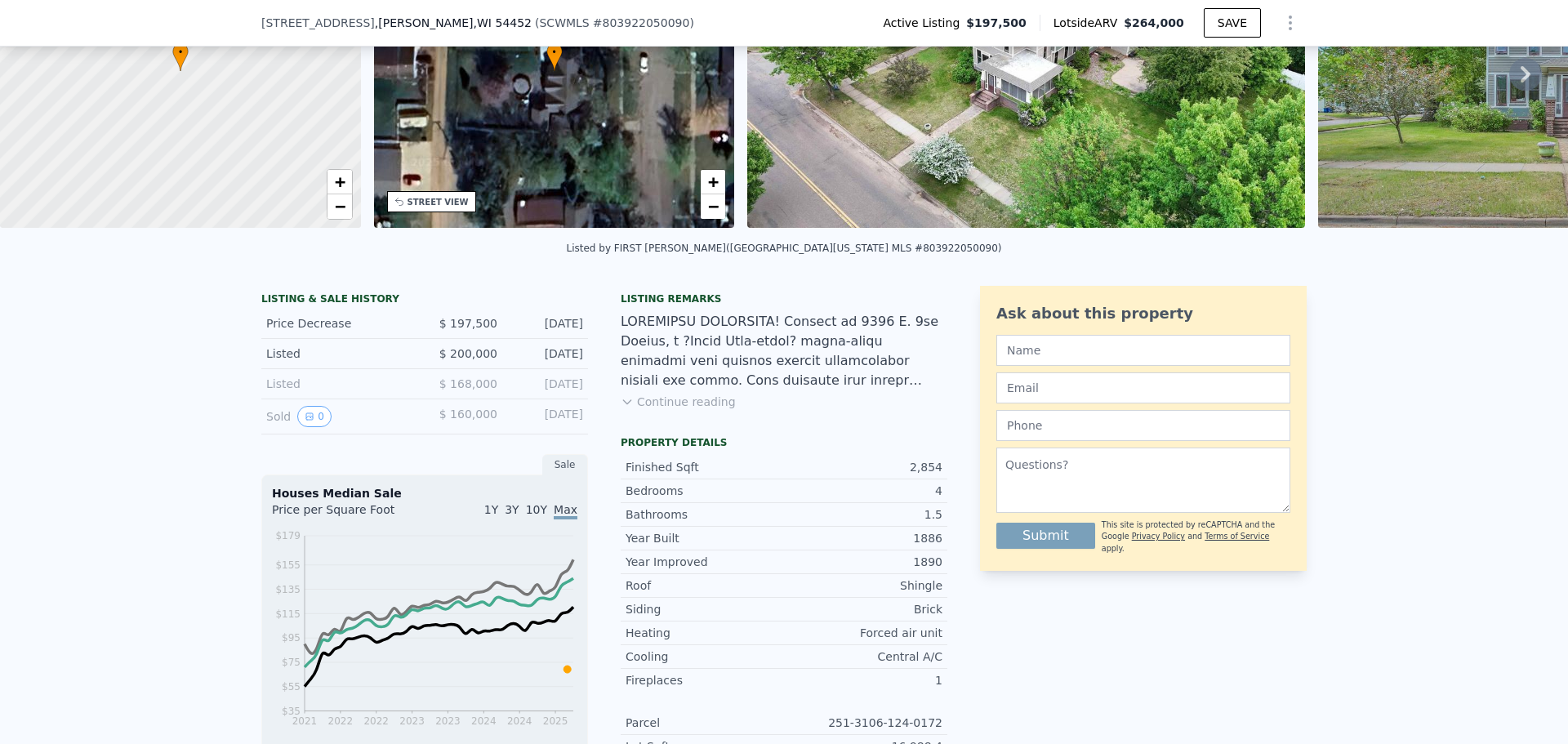
scroll to position [614, 0]
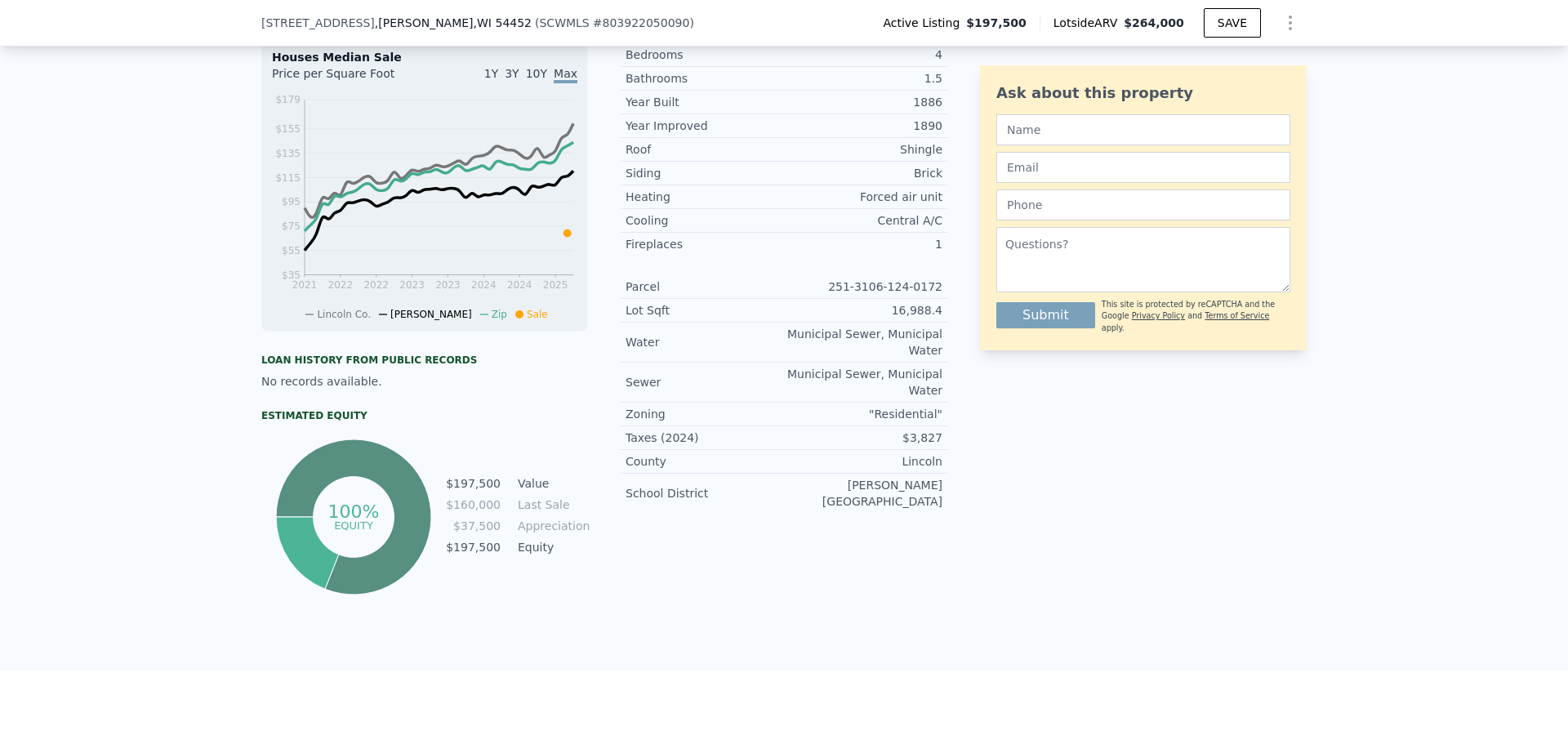
click at [392, 362] on div "Loan history from public records No records available. Estimated Equity 100% eq…" at bounding box center [424, 472] width 326 height 252
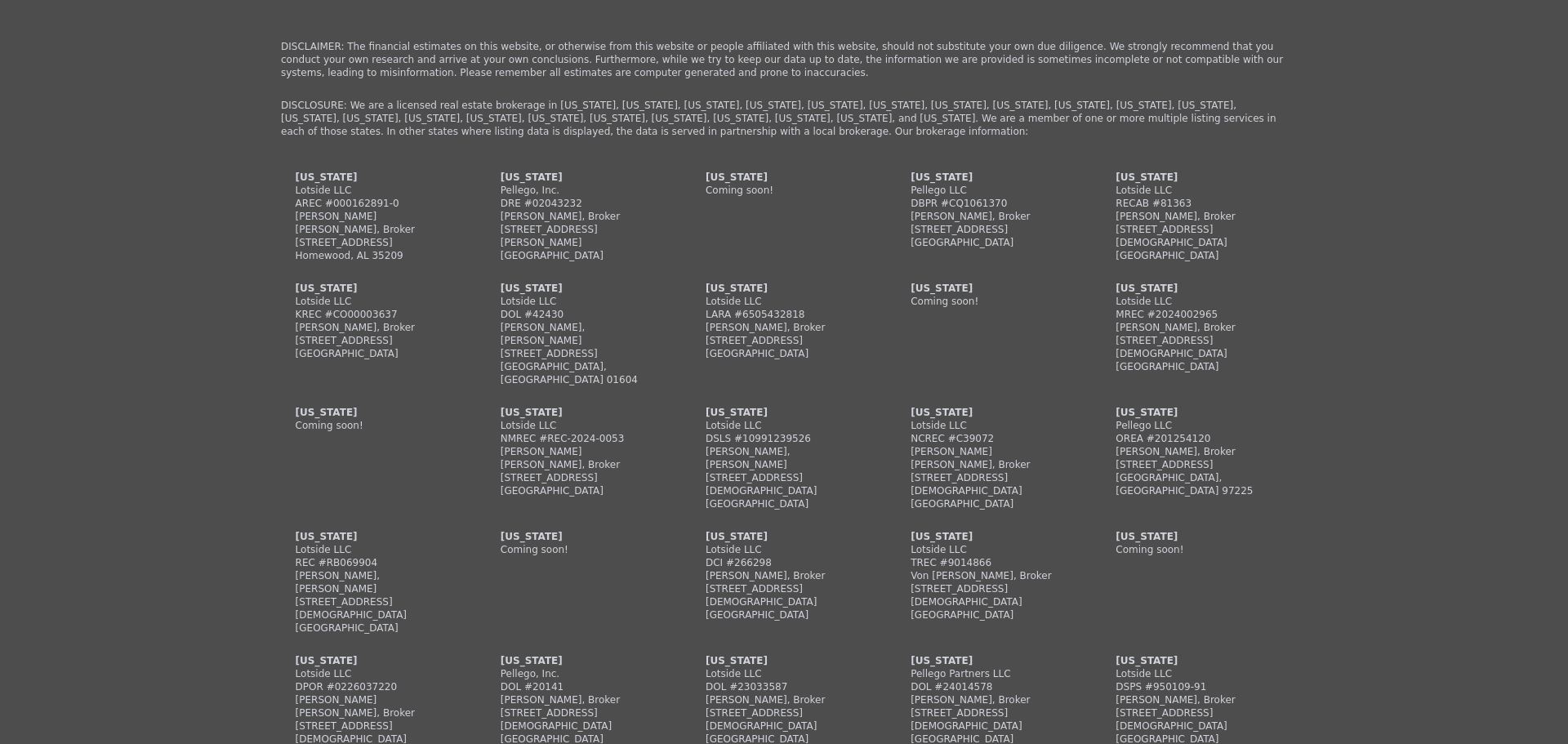
scroll to position [4206, 0]
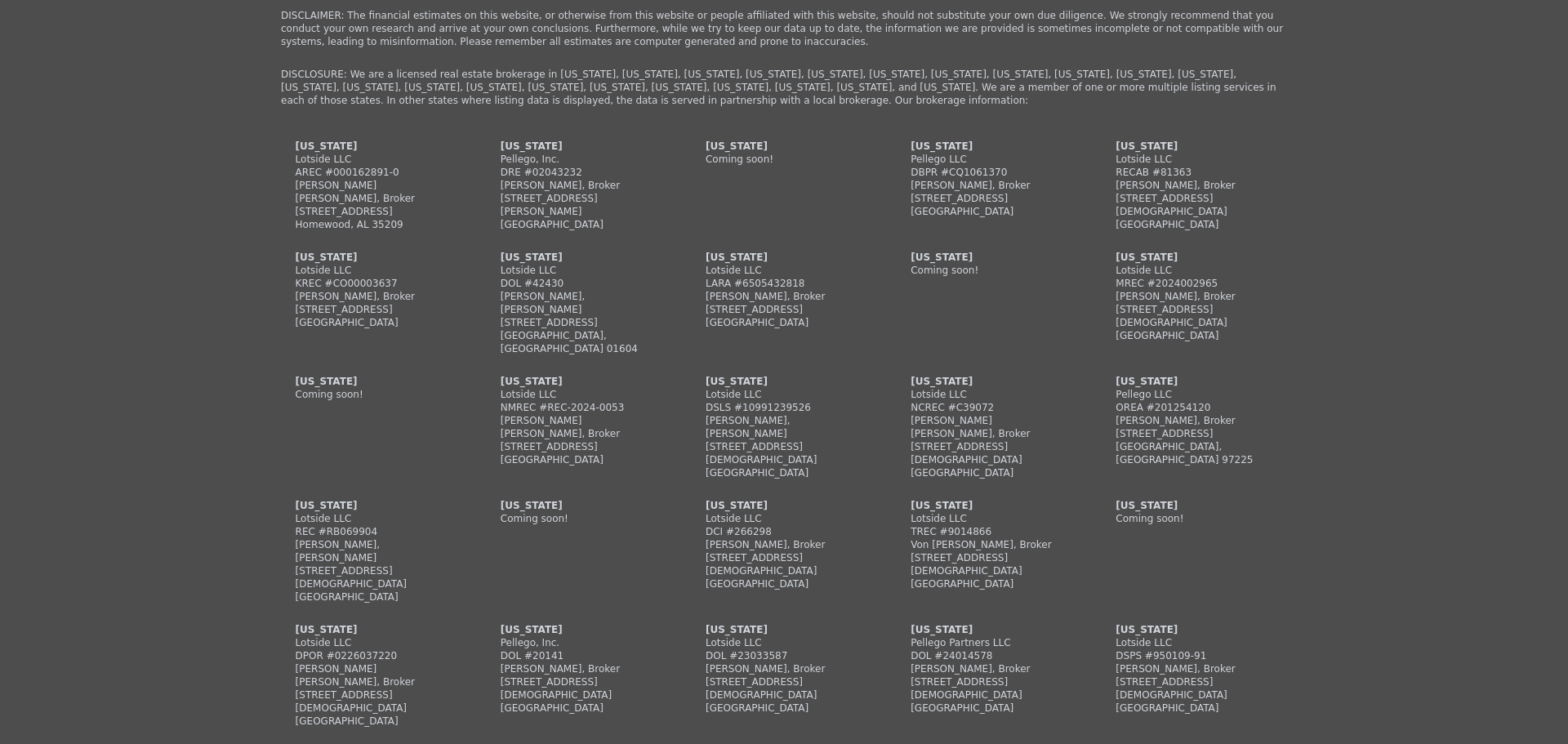
drag, startPoint x: 1184, startPoint y: 615, endPoint x: 1105, endPoint y: 560, distance: 96.3
click at [1093, 560] on div "Menu Home Features Plans About Social Follow us on facebook How to Use Lotside …" at bounding box center [784, 485] width 1045 height 1489
click at [1307, 630] on div "Menu Home Features Plans About Social Follow us on facebook How to Use Lotside …" at bounding box center [784, 485] width 1568 height 1489
drag, startPoint x: 1275, startPoint y: 638, endPoint x: 1125, endPoint y: 504, distance: 201.1
click at [1120, 502] on div "[US_STATE] Lotside LLC AREC #000162891-0 [PERSON_NAME] [PERSON_NAME], Broker [S…" at bounding box center [783, 443] width 1006 height 608
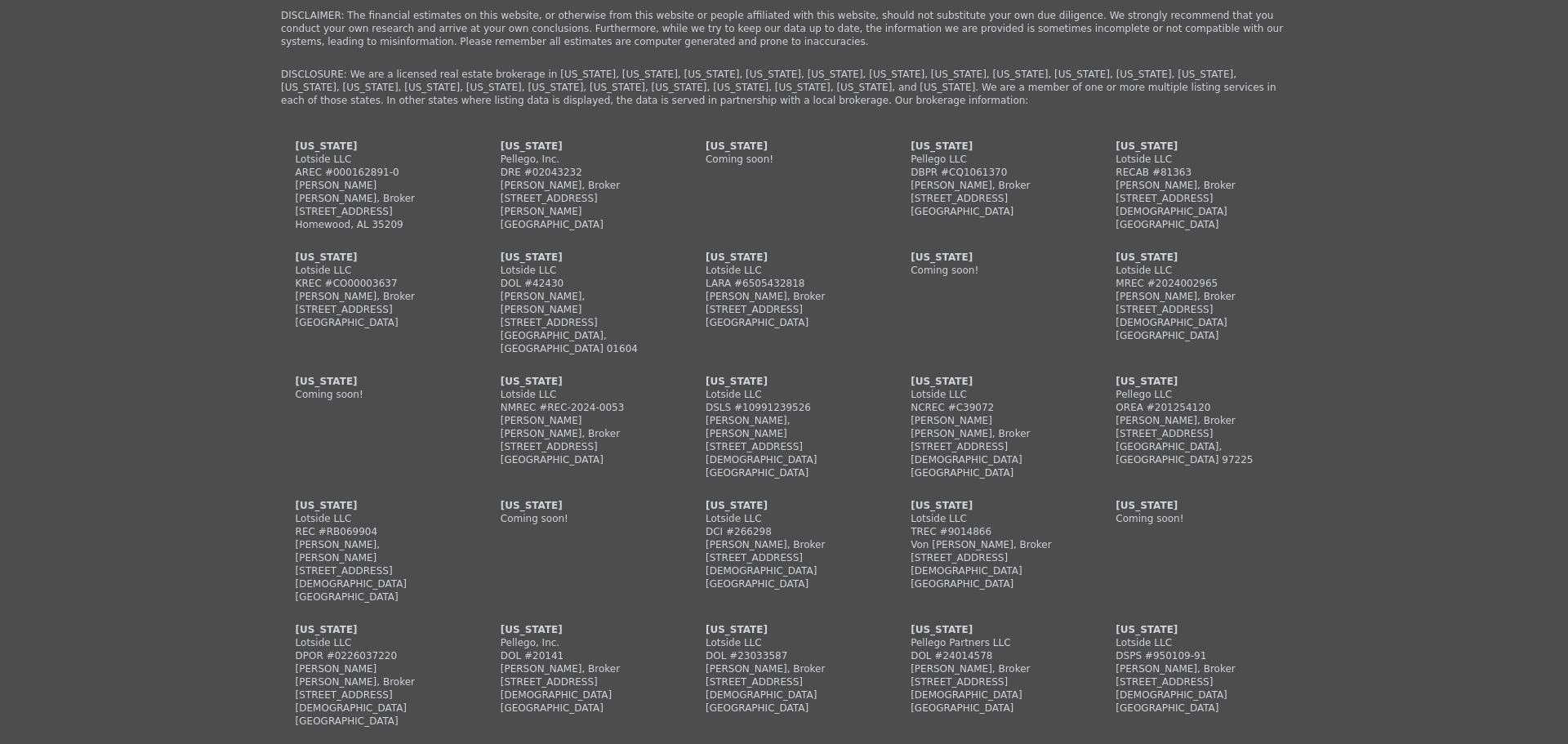
click at [1349, 569] on div "Menu Home Features Plans About Social Follow us on facebook How to Use Lotside …" at bounding box center [784, 485] width 1568 height 1489
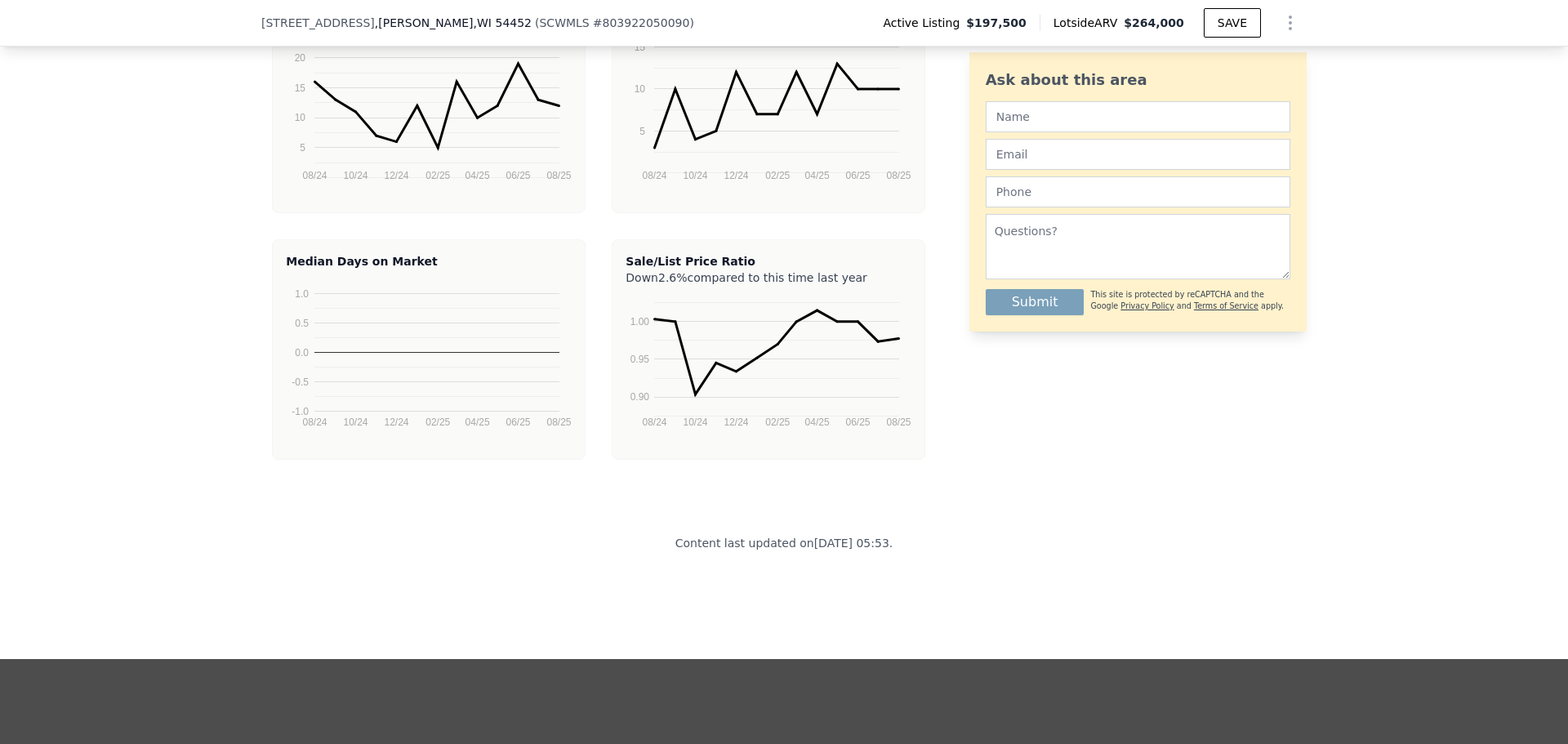
scroll to position [3227, 0]
